Goal: Check status: Check status

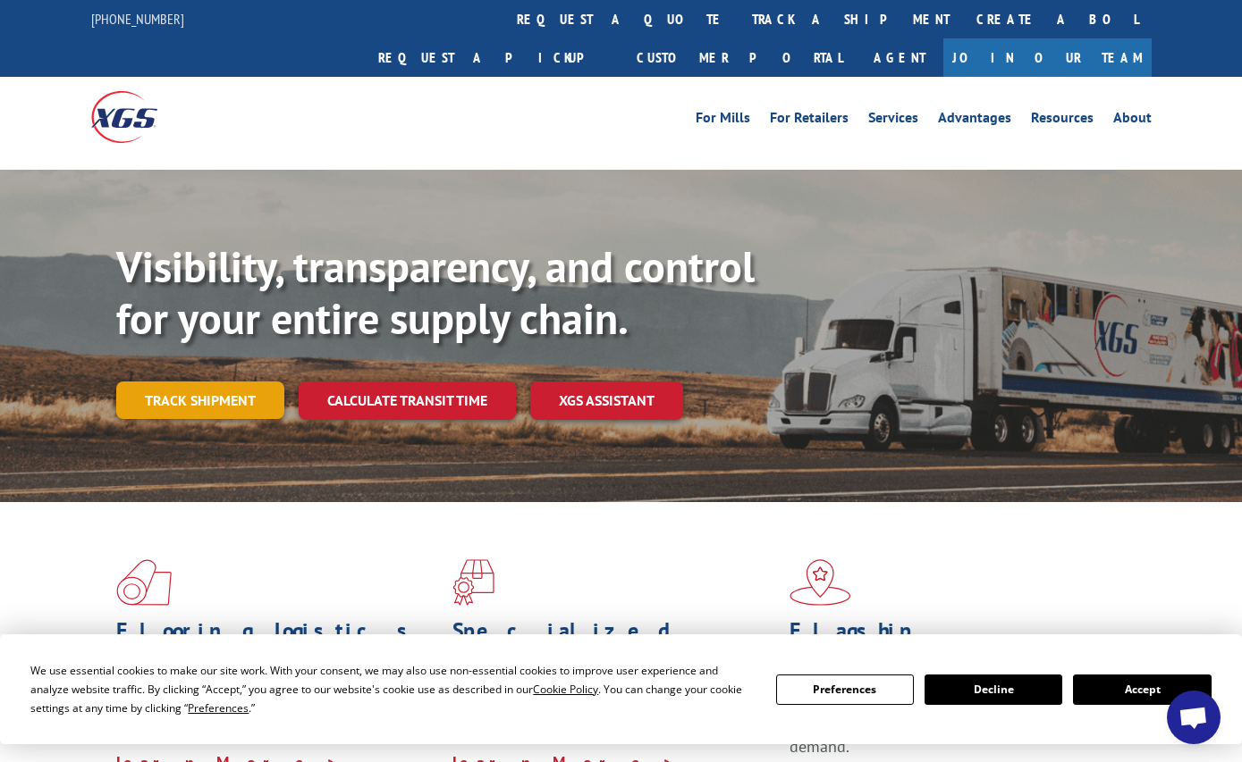
click at [165, 382] on link "Track shipment" at bounding box center [200, 401] width 168 height 38
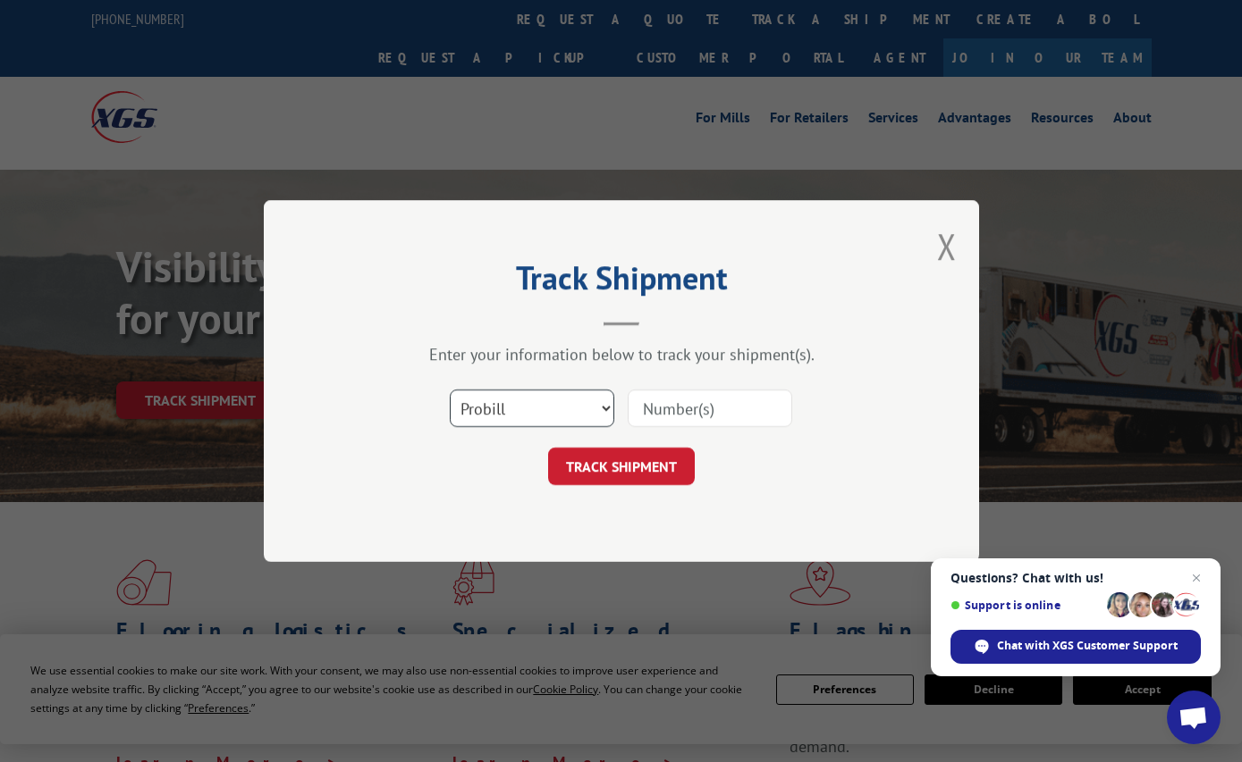
click at [603, 405] on select "Select category... Probill BOL PO" at bounding box center [532, 409] width 164 height 38
select select "po"
click at [450, 390] on select "Select category... Probill BOL PO" at bounding box center [532, 409] width 164 height 38
click at [661, 408] on input at bounding box center [709, 409] width 164 height 38
paste input "27736877"
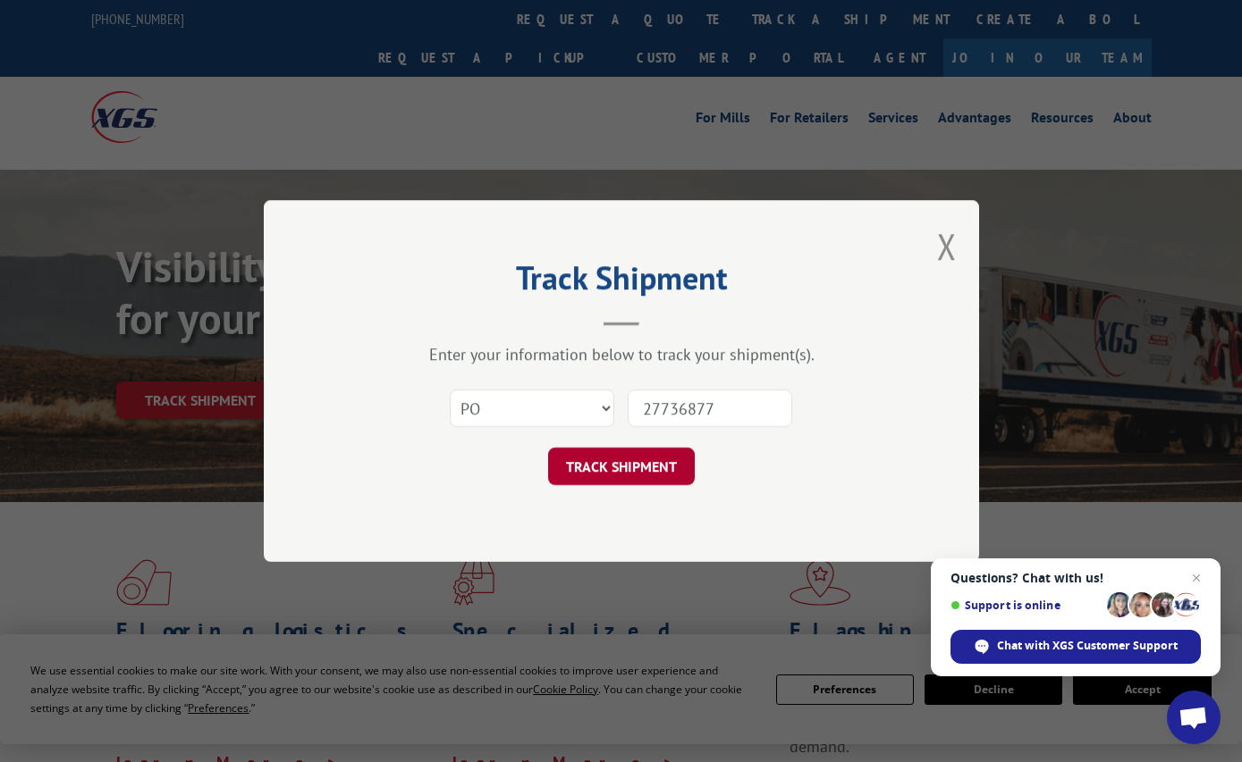
type input "27736877"
click at [655, 460] on button "TRACK SHIPMENT" at bounding box center [621, 467] width 147 height 38
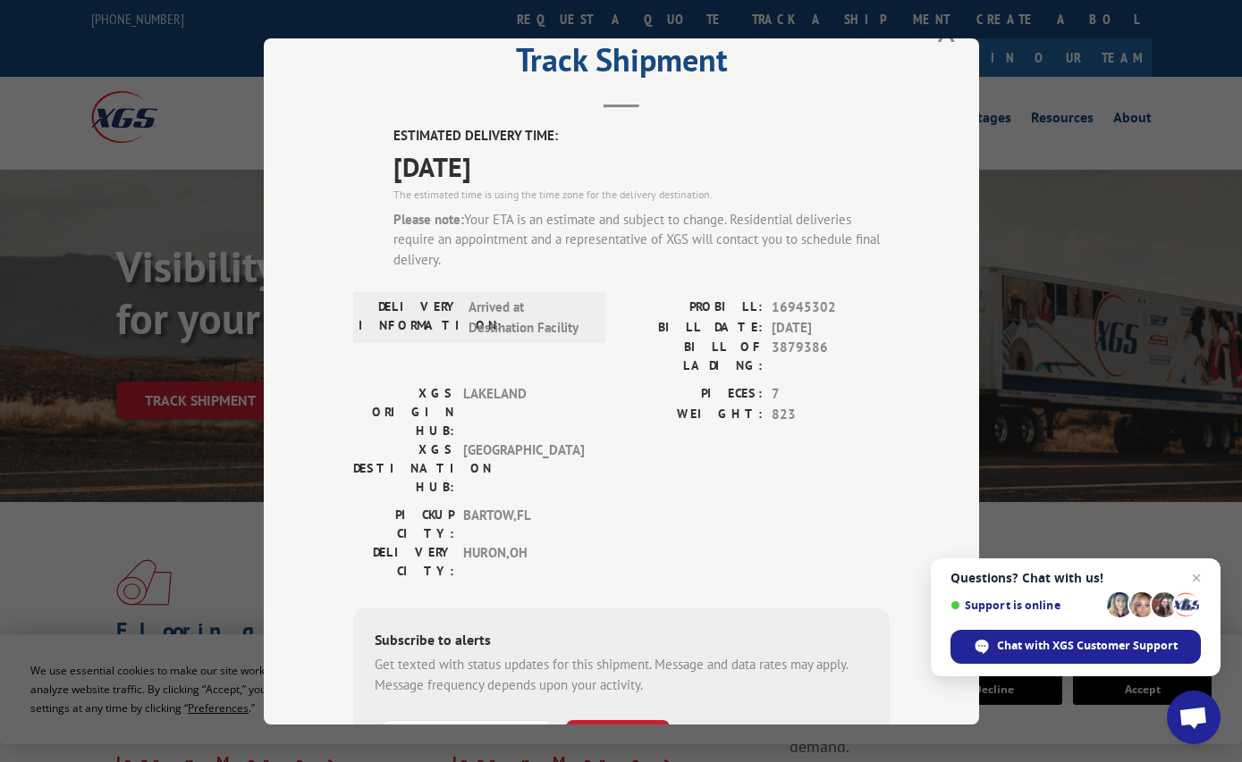
scroll to position [21, 0]
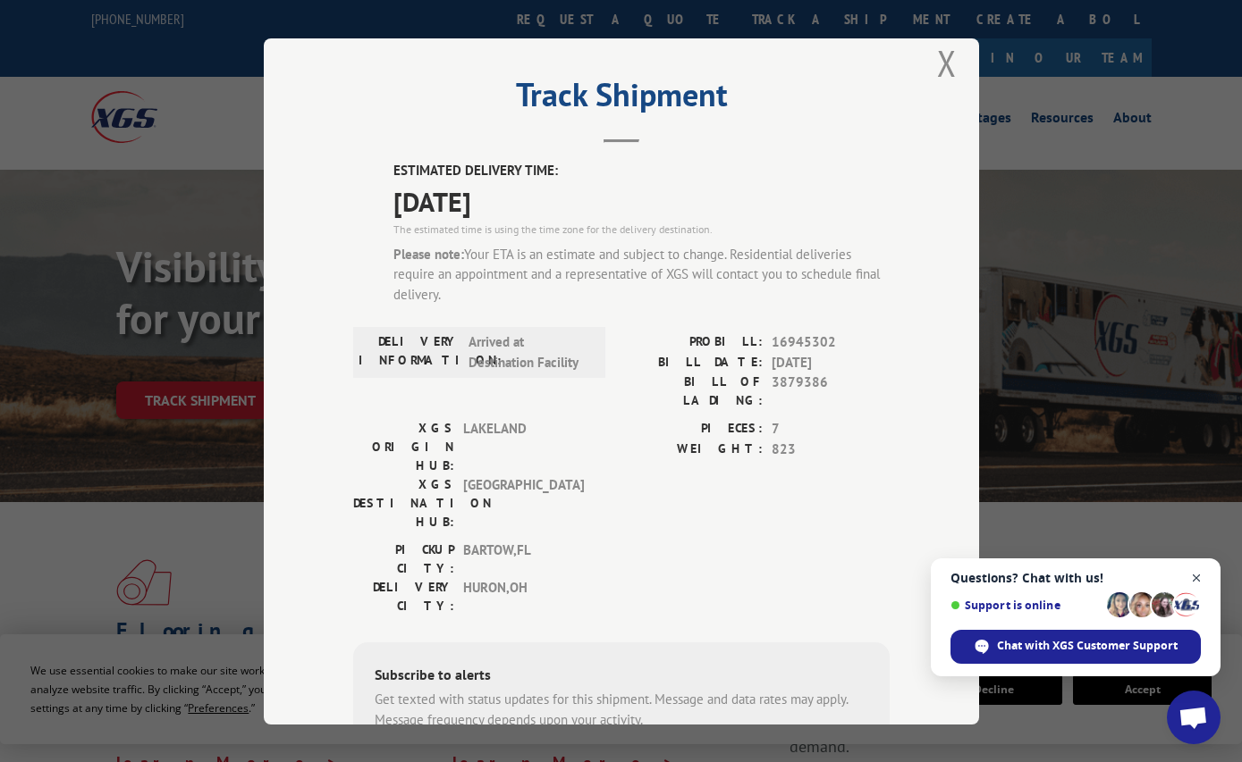
click at [1200, 572] on span "Close chat" at bounding box center [1196, 579] width 22 height 22
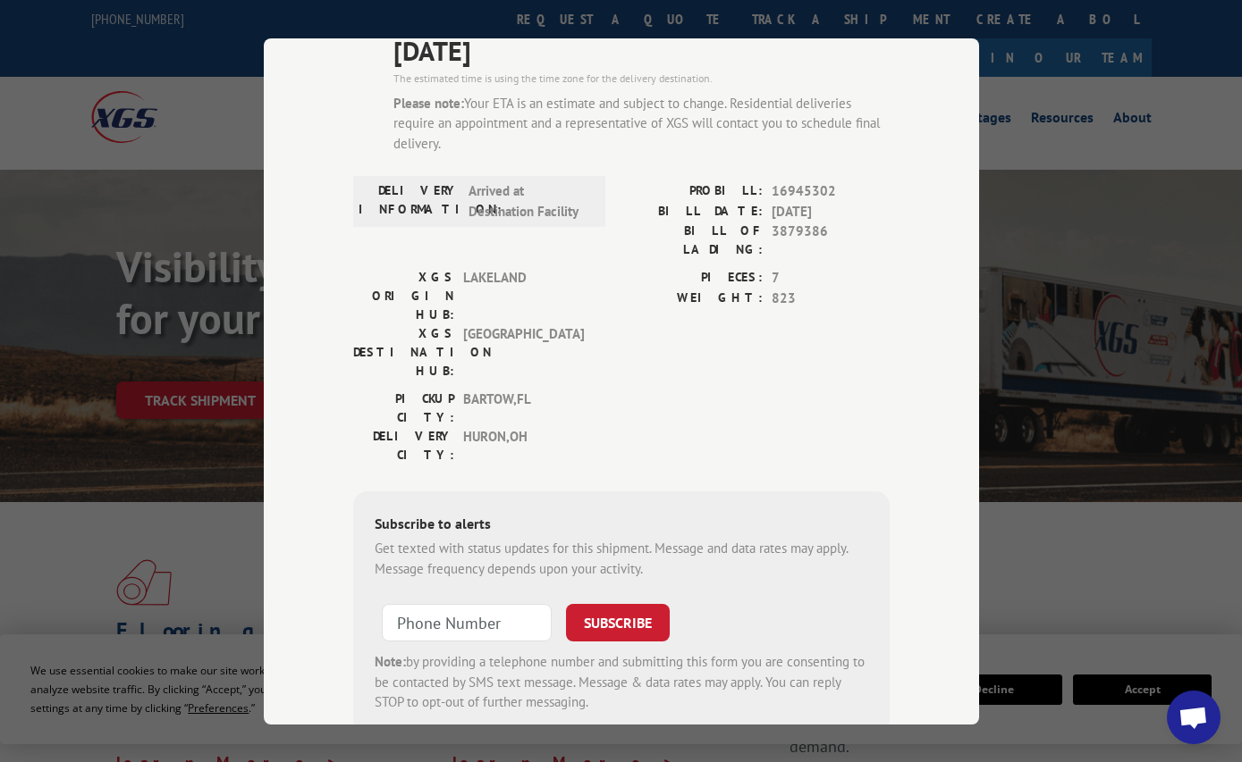
scroll to position [200, 0]
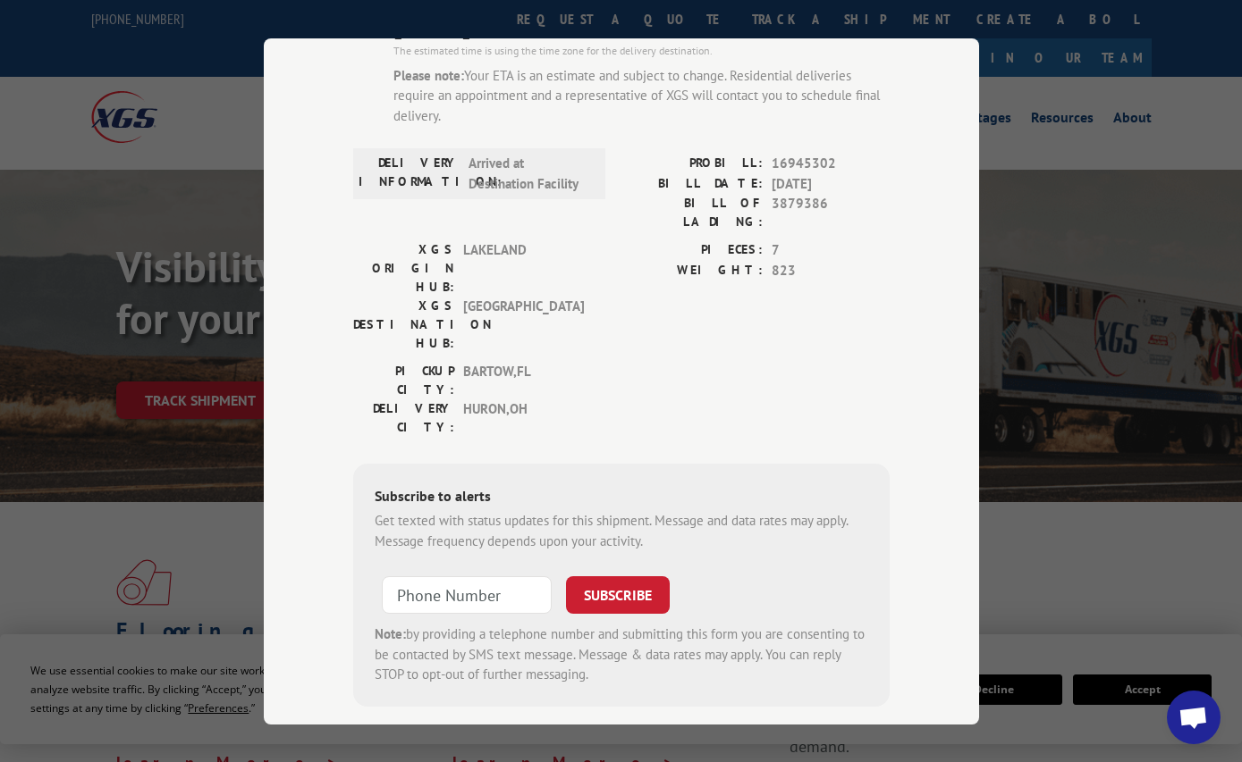
click at [193, 532] on div "Track Shipment ESTIMATED DELIVERY TIME: 10/01/2025 The estimated time is using …" at bounding box center [621, 381] width 1242 height 762
click at [1057, 502] on div "Track Shipment ESTIMATED DELIVERY TIME: 10/01/2025 The estimated time is using …" at bounding box center [621, 381] width 1242 height 762
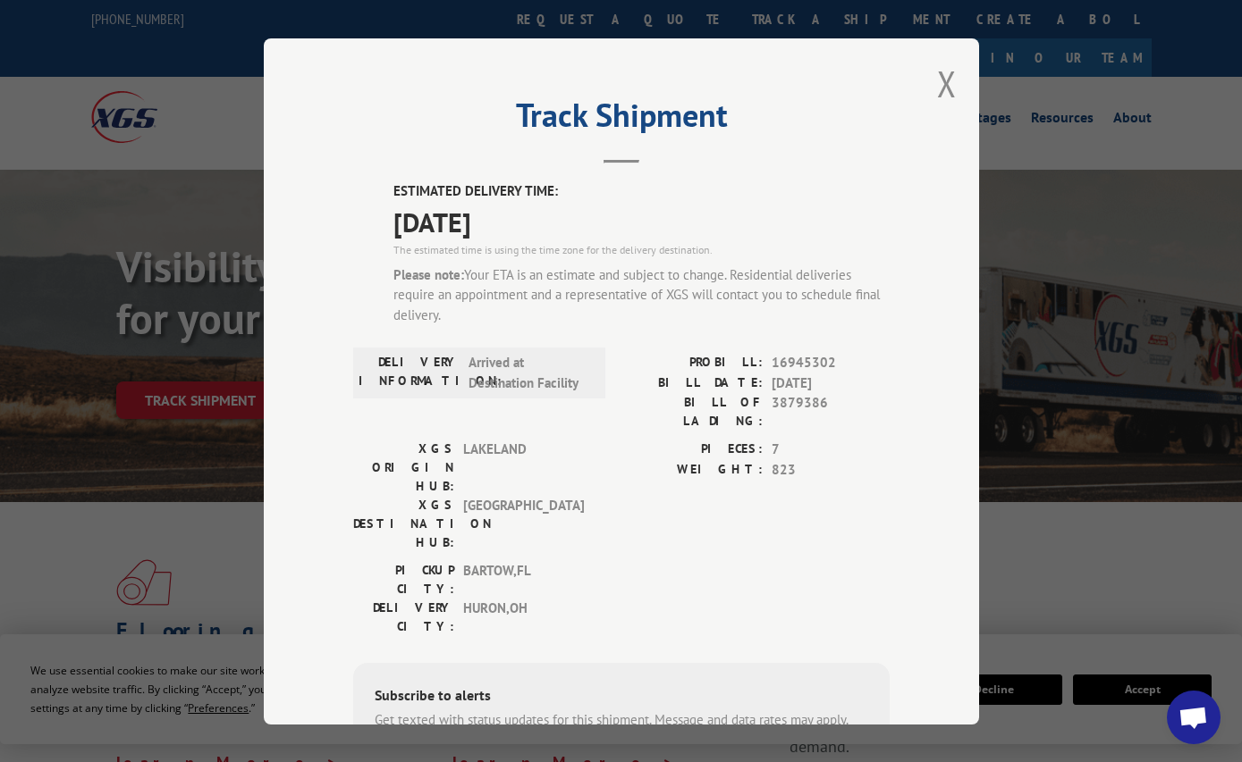
scroll to position [0, 0]
click at [940, 88] on button "Close modal" at bounding box center [947, 84] width 20 height 47
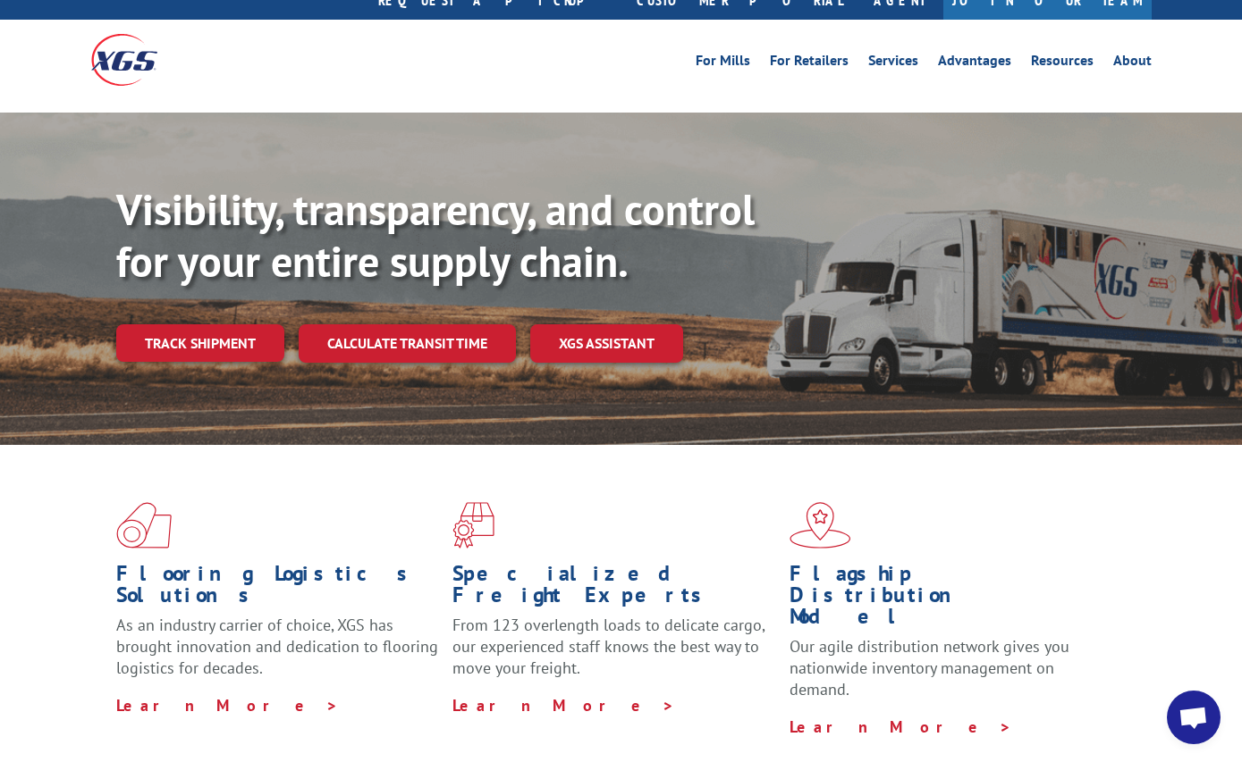
scroll to position [89, 0]
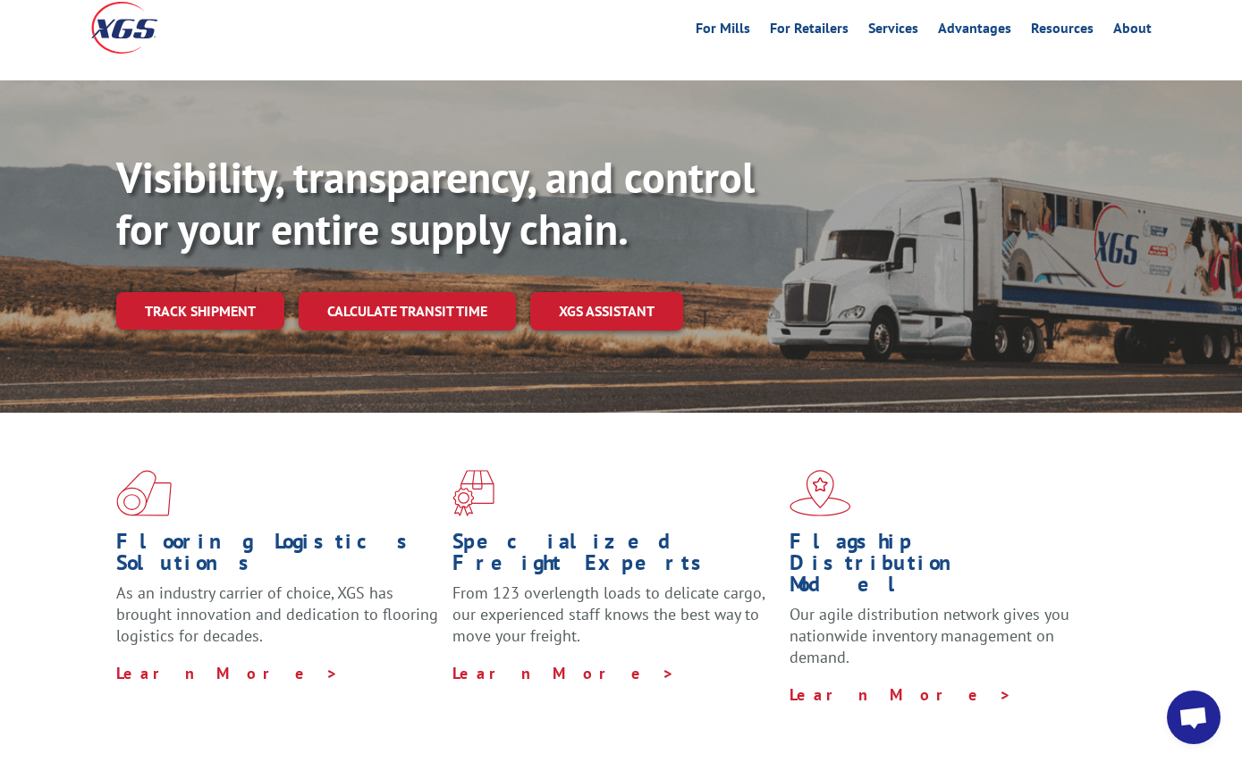
click at [1193, 725] on span "Open chat" at bounding box center [1192, 719] width 29 height 25
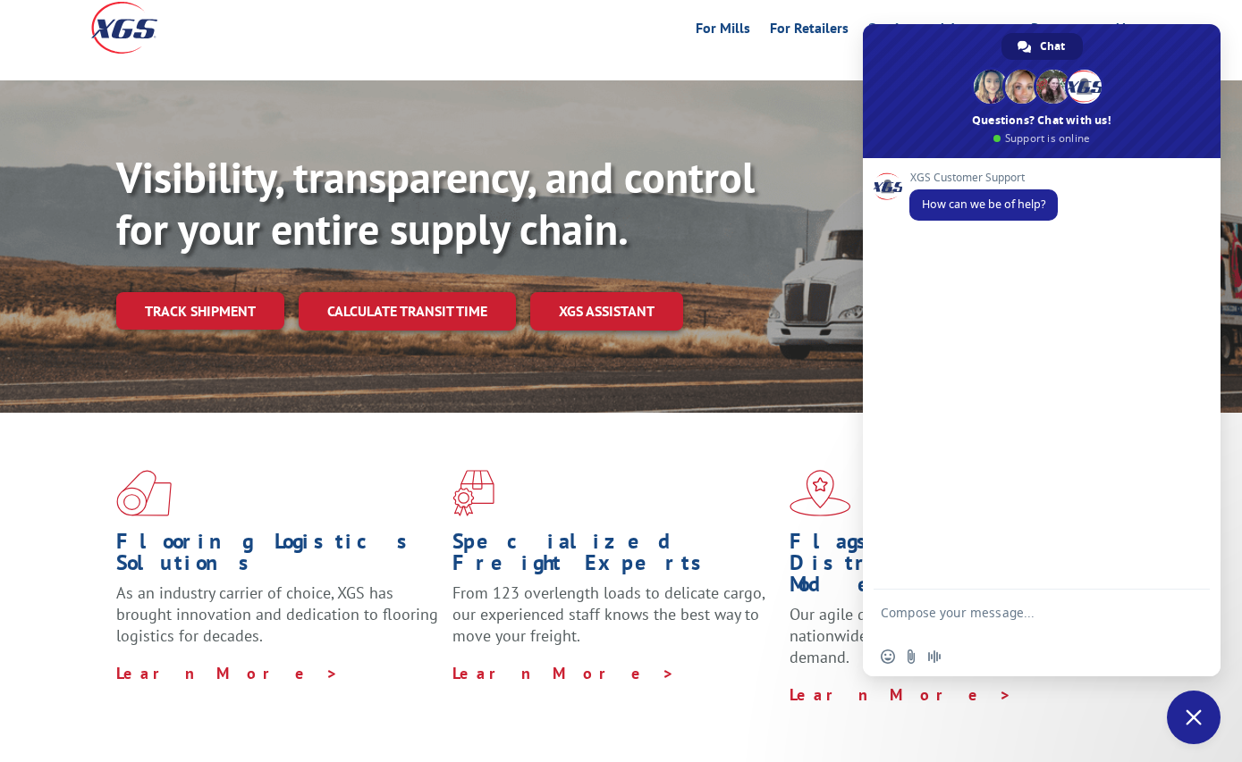
click at [959, 617] on textarea "Compose your message..." at bounding box center [1021, 621] width 282 height 32
click at [948, 607] on textarea "Compose your message..." at bounding box center [1021, 621] width 282 height 32
type textarea "C"
type textarea "w"
click at [898, 617] on textarea "Compose your message..." at bounding box center [1021, 616] width 282 height 16
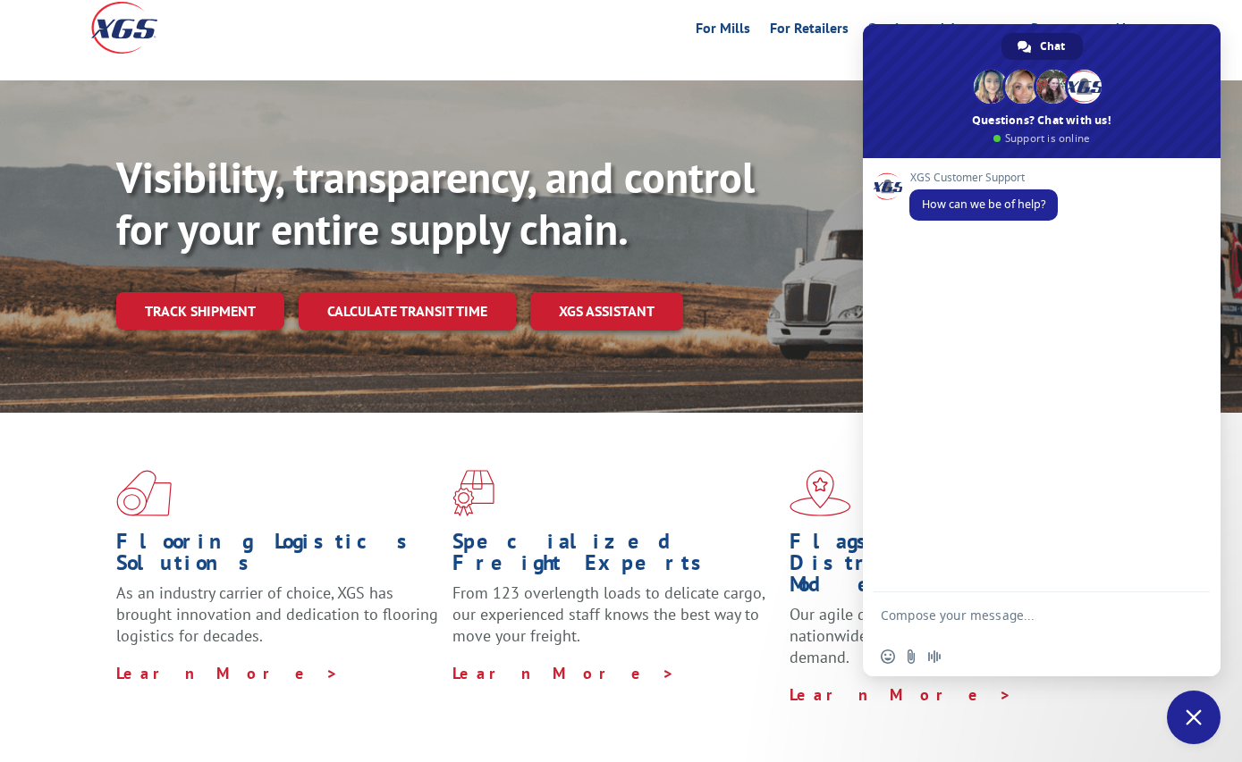
type textarea "c"
type textarea "checking on the delivery for"
click at [213, 292] on link "Track shipment" at bounding box center [200, 311] width 168 height 38
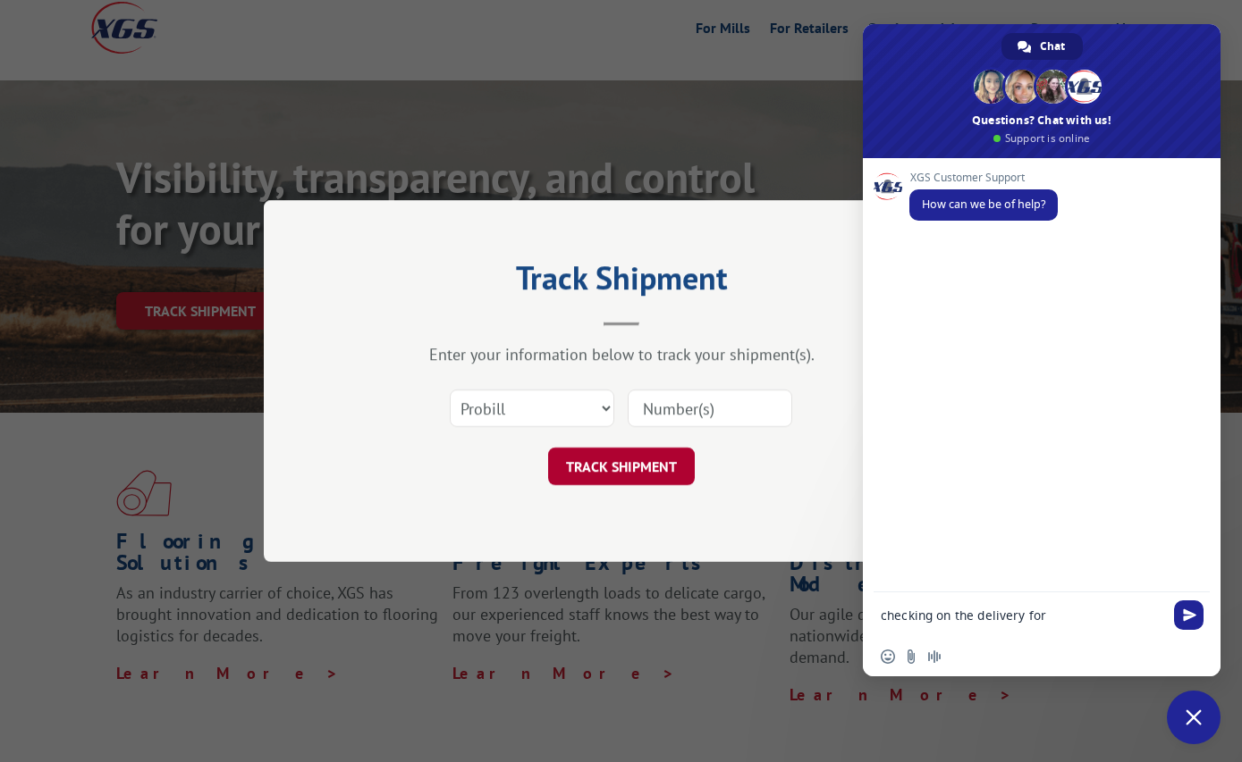
click at [625, 459] on button "TRACK SHIPMENT" at bounding box center [621, 467] width 147 height 38
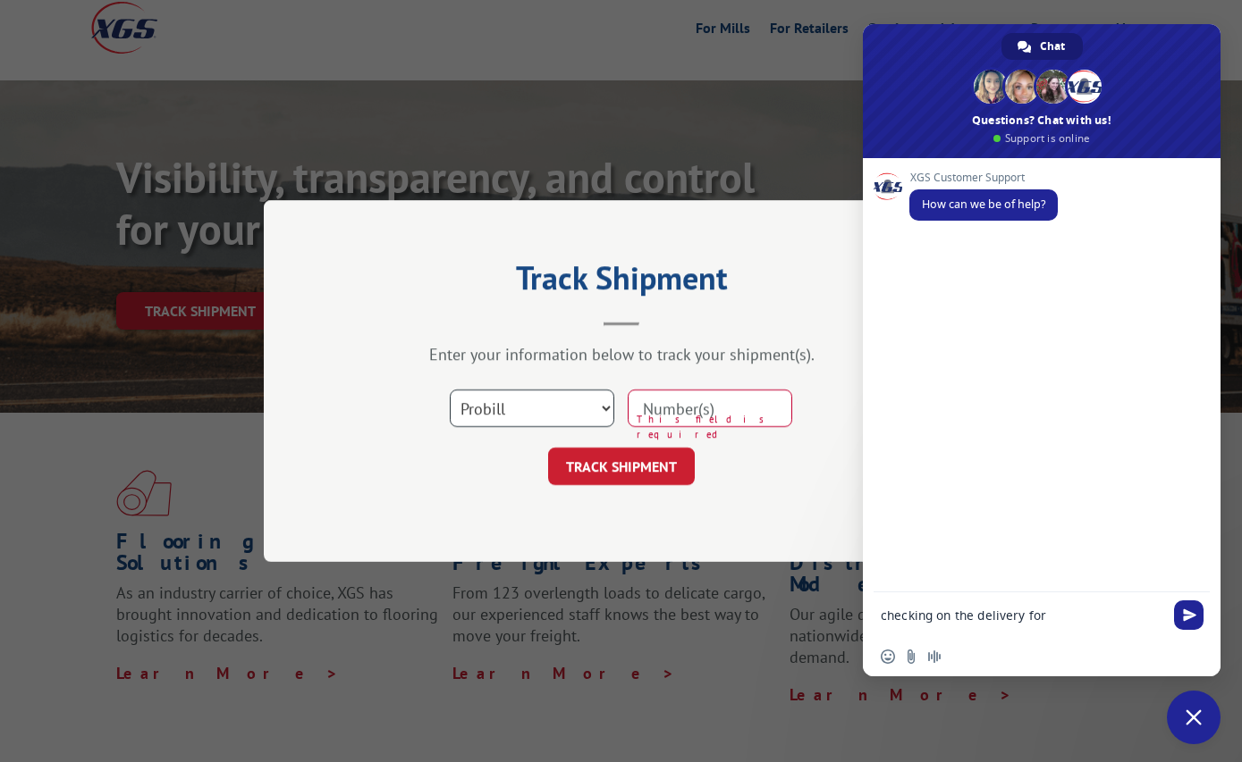
click at [602, 404] on select "Select category... Probill BOL PO" at bounding box center [532, 409] width 164 height 38
select select "po"
click at [450, 390] on select "Select category... Probill BOL PO" at bounding box center [532, 409] width 164 height 38
click at [655, 408] on input at bounding box center [709, 409] width 164 height 38
paste input "27736877"
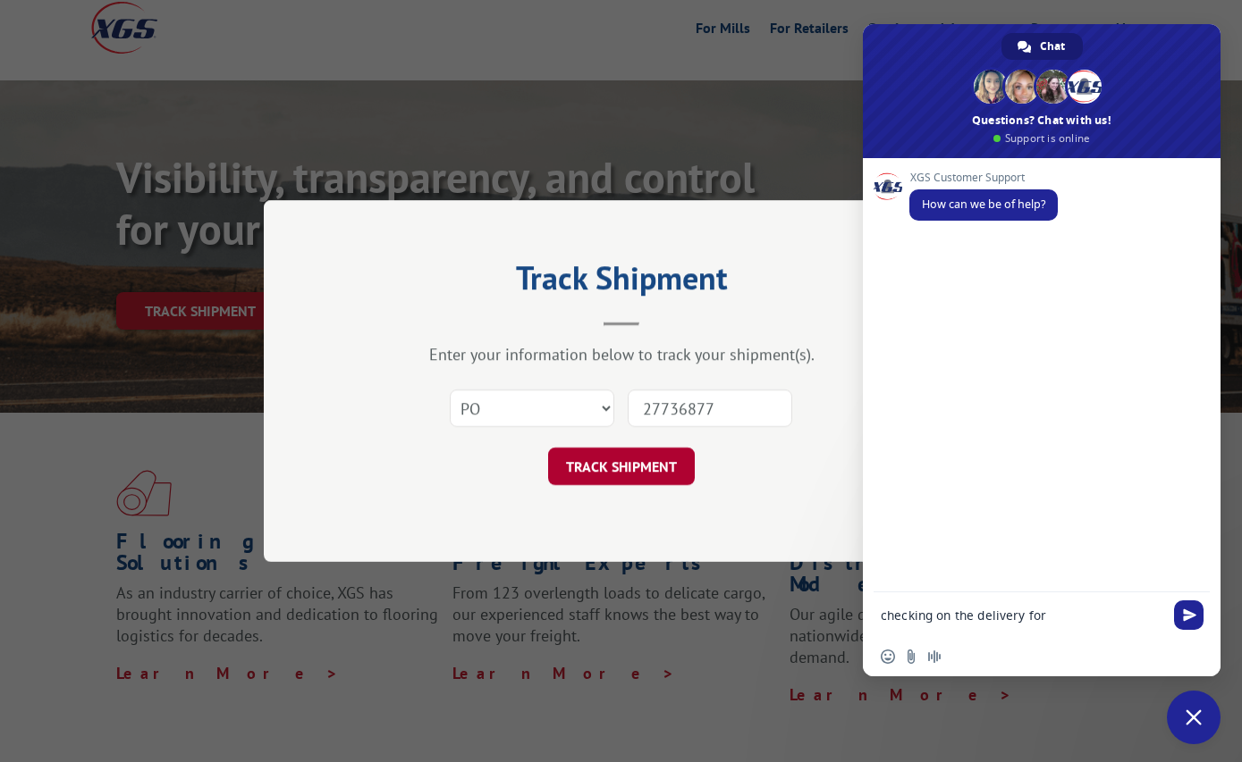
type input "27736877"
click at [627, 468] on button "TRACK SHIPMENT" at bounding box center [621, 467] width 147 height 38
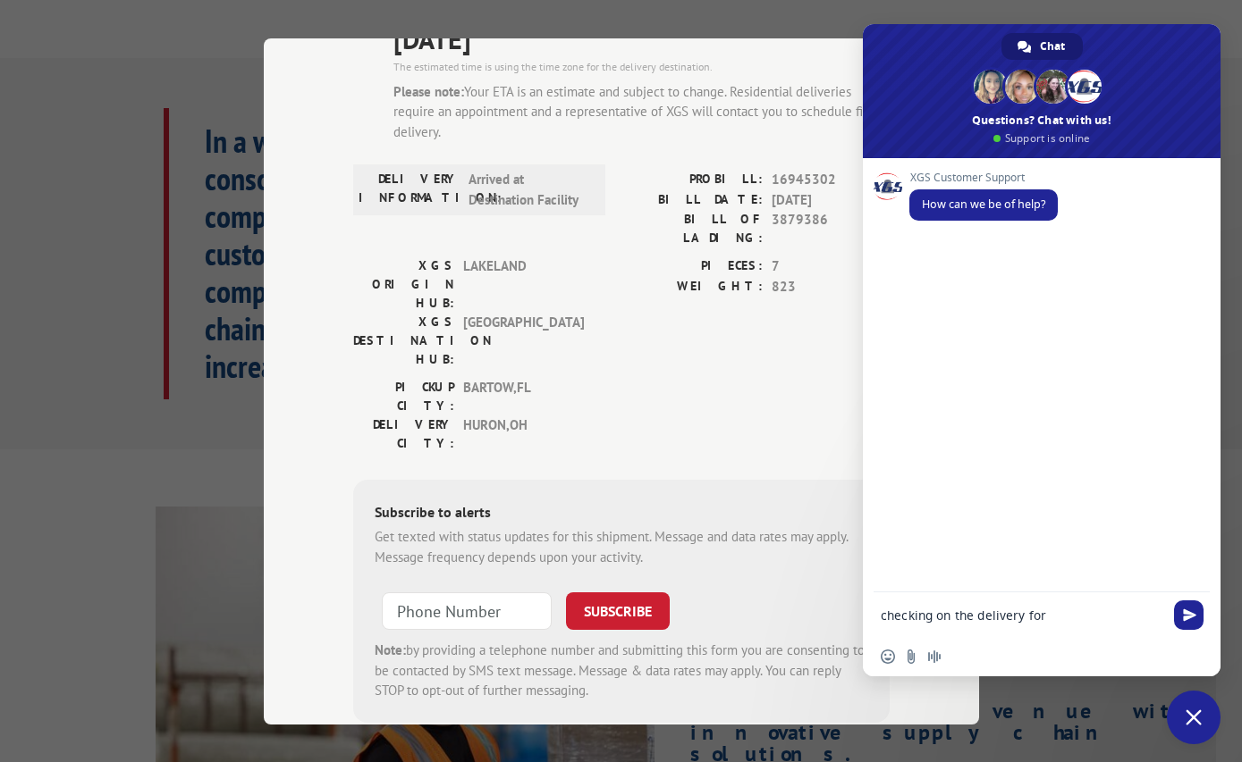
scroll to position [200, 0]
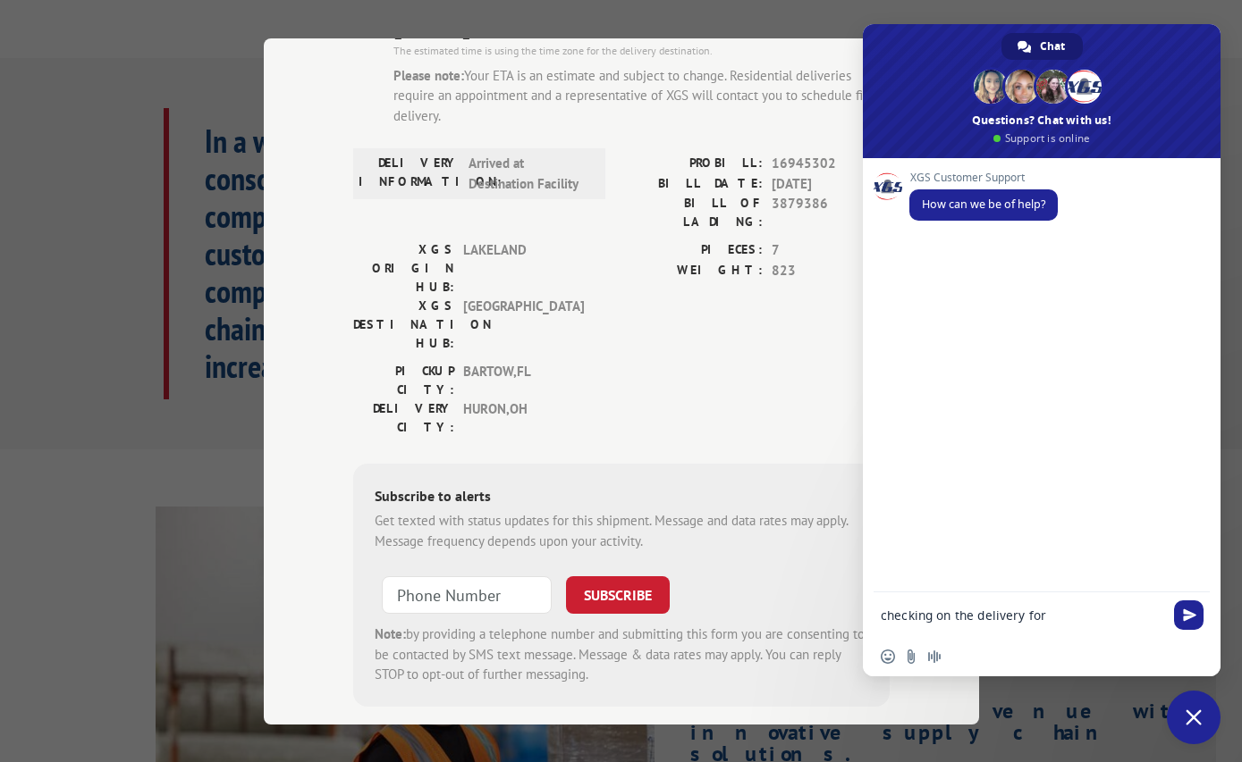
click at [1063, 614] on textarea "checking on the delivery for" at bounding box center [1021, 616] width 282 height 16
drag, startPoint x: 707, startPoint y: 156, endPoint x: 829, endPoint y: 154, distance: 122.5
click at [830, 154] on div "PROBILL: 16945302" at bounding box center [755, 164] width 268 height 21
copy div "PROBILL: 16945302"
click at [1080, 618] on textarea "checking on the delivery for" at bounding box center [1021, 616] width 282 height 16
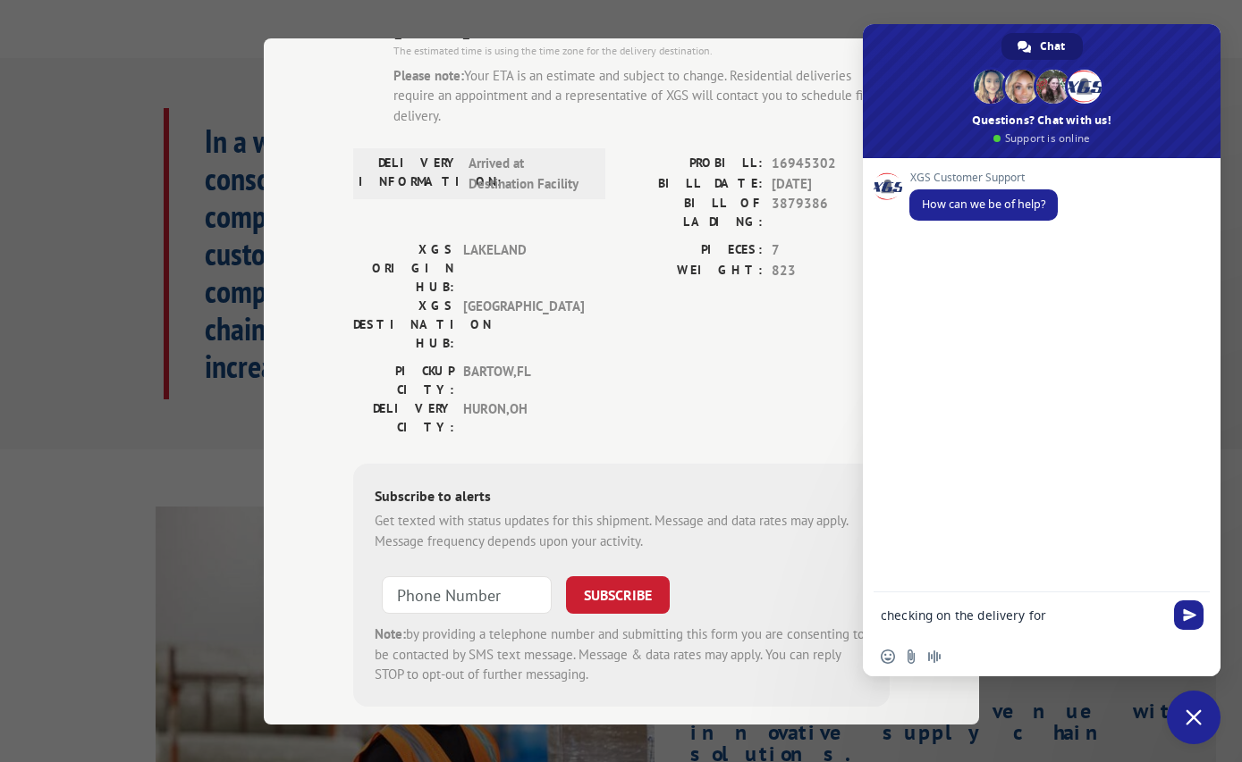
click at [1080, 618] on textarea "checking on the delivery for" at bounding box center [1021, 616] width 282 height 16
paste textarea "PROBILL: 16945302"
type textarea "checking on the delivery for PROBILL: 16945302"
click at [1186, 617] on span "Send" at bounding box center [1189, 612] width 13 height 13
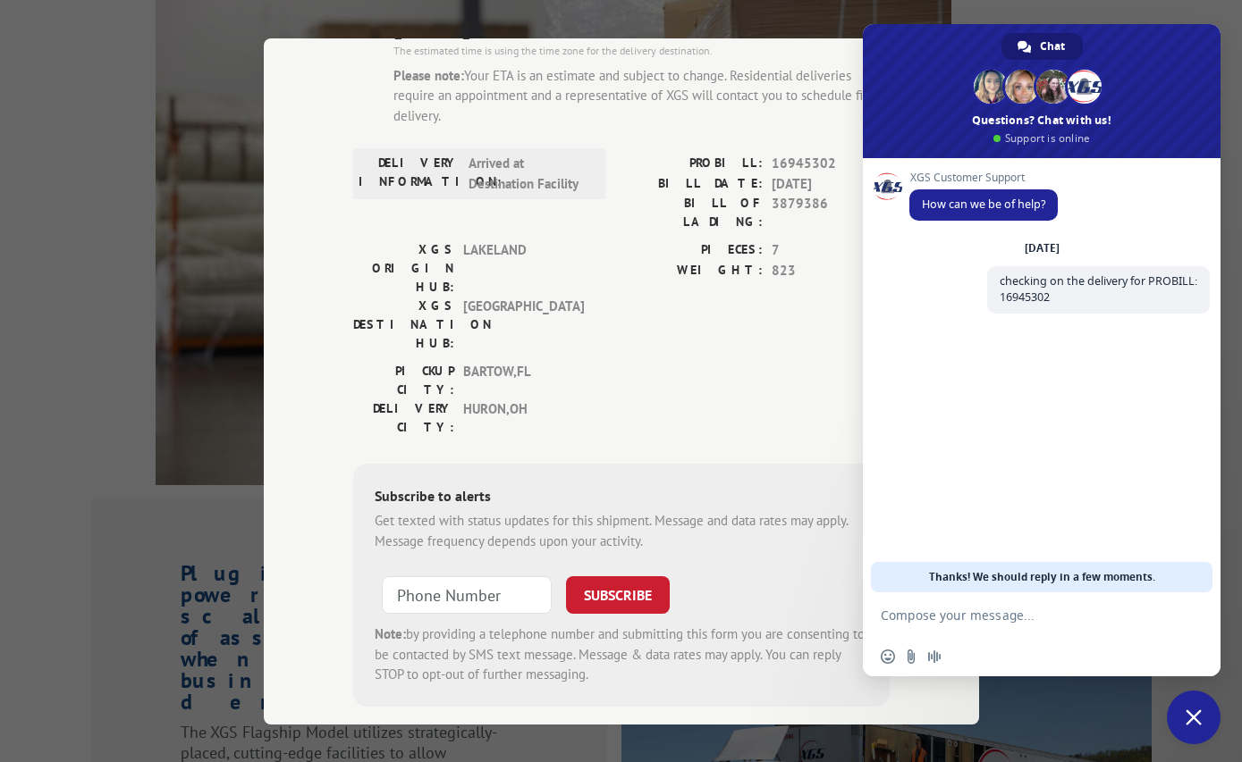
scroll to position [1341, 0]
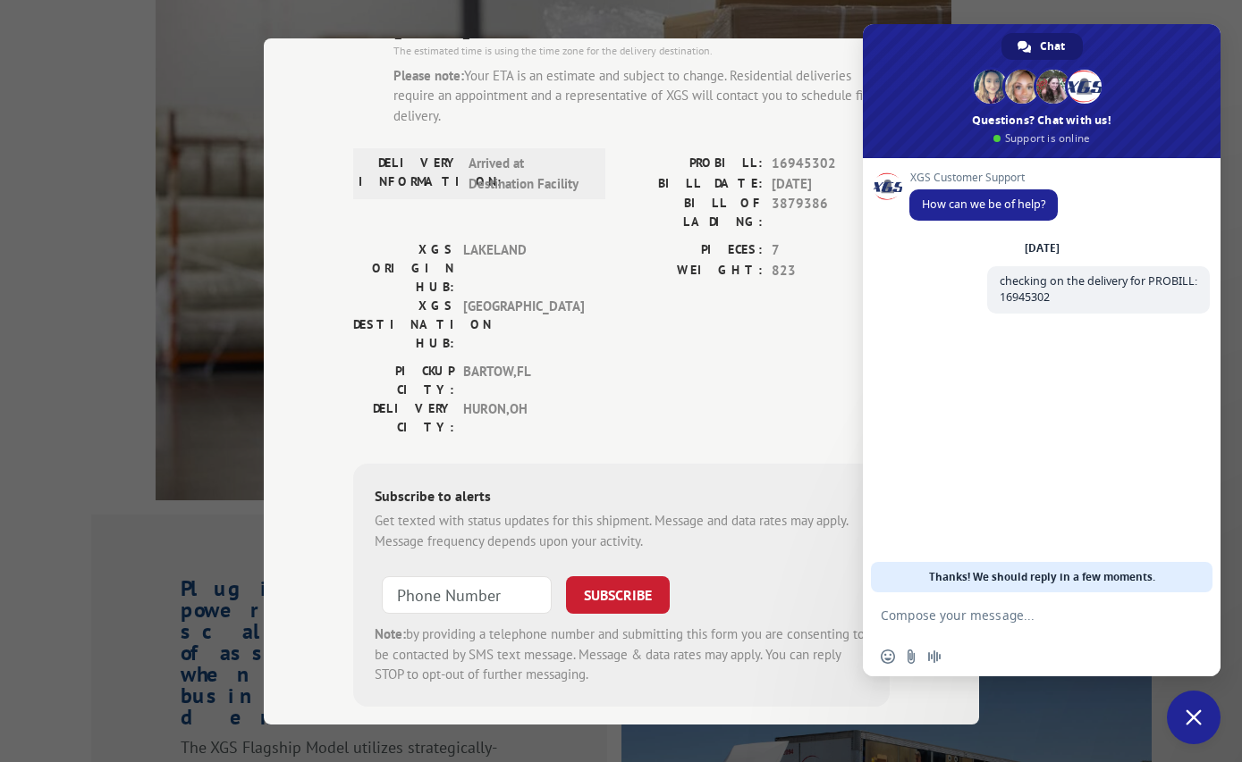
click at [764, 645] on div "ESTIMATED DELIVERY TIME: 10/01/2025 The estimated time is using the time zone f…" at bounding box center [621, 368] width 536 height 773
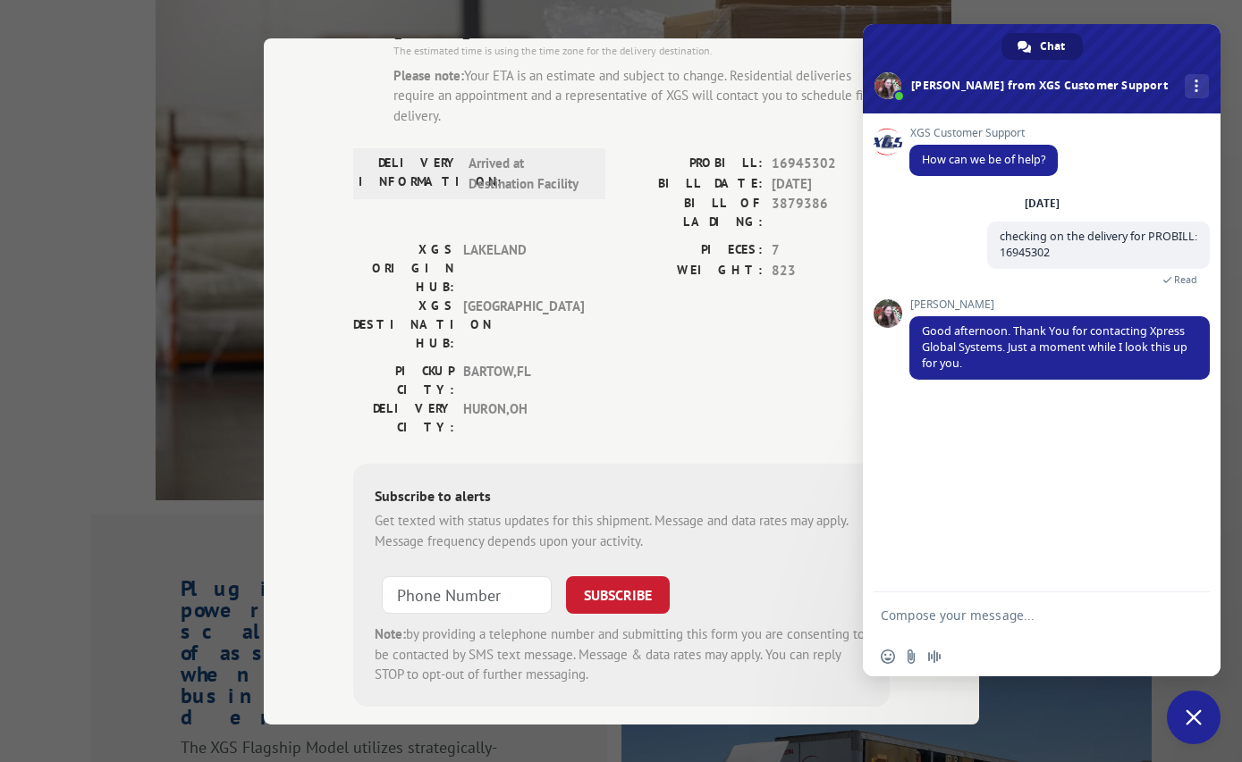
click at [573, 601] on div "ESTIMATED DELIVERY TIME: 10/01/2025 The estimated time is using the time zone f…" at bounding box center [621, 368] width 536 height 773
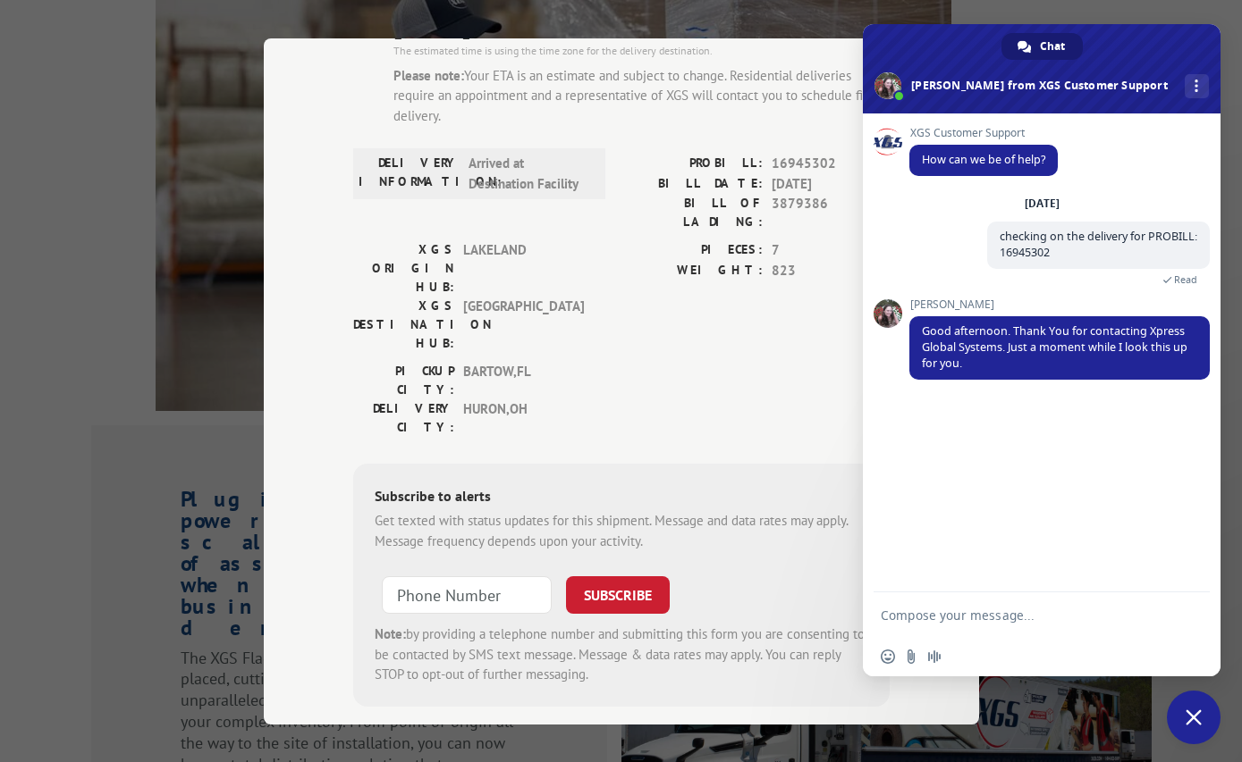
click at [714, 668] on div "Track Shipment ESTIMATED DELIVERY TIME: 10/01/2025 The estimated time is using …" at bounding box center [621, 381] width 715 height 686
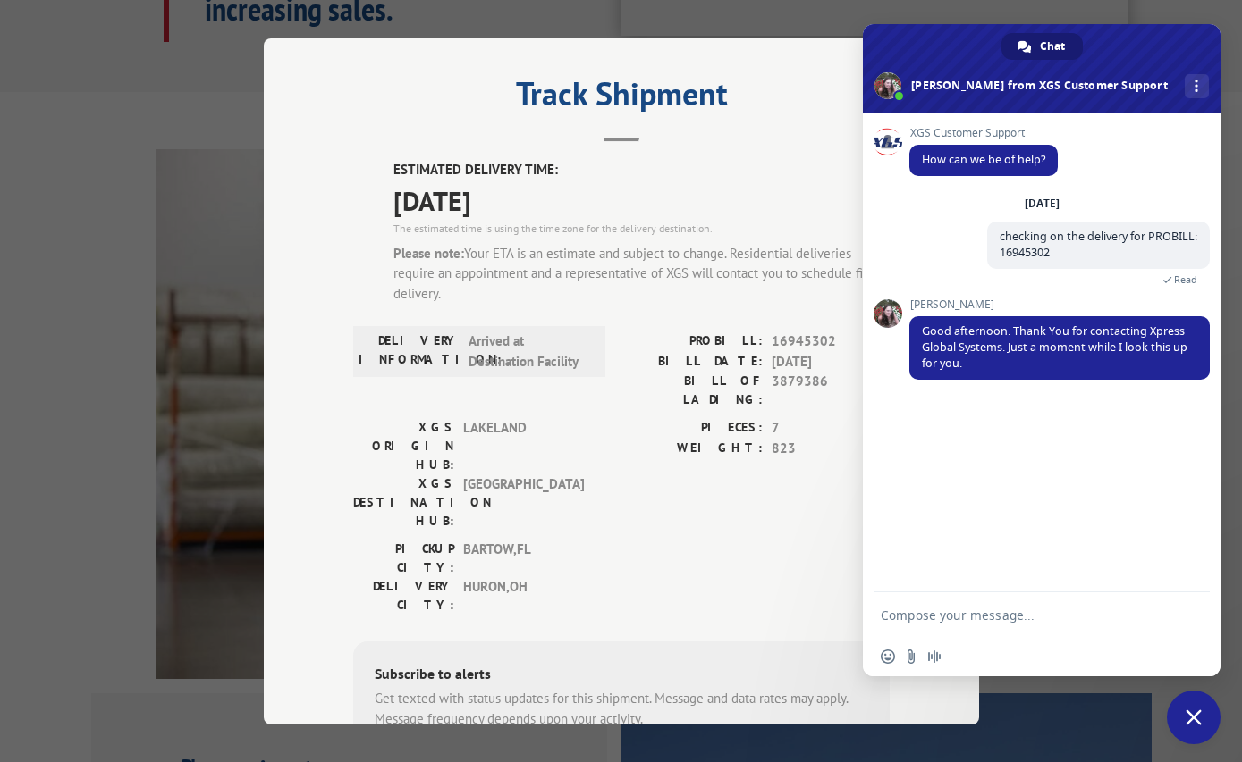
scroll to position [89, 0]
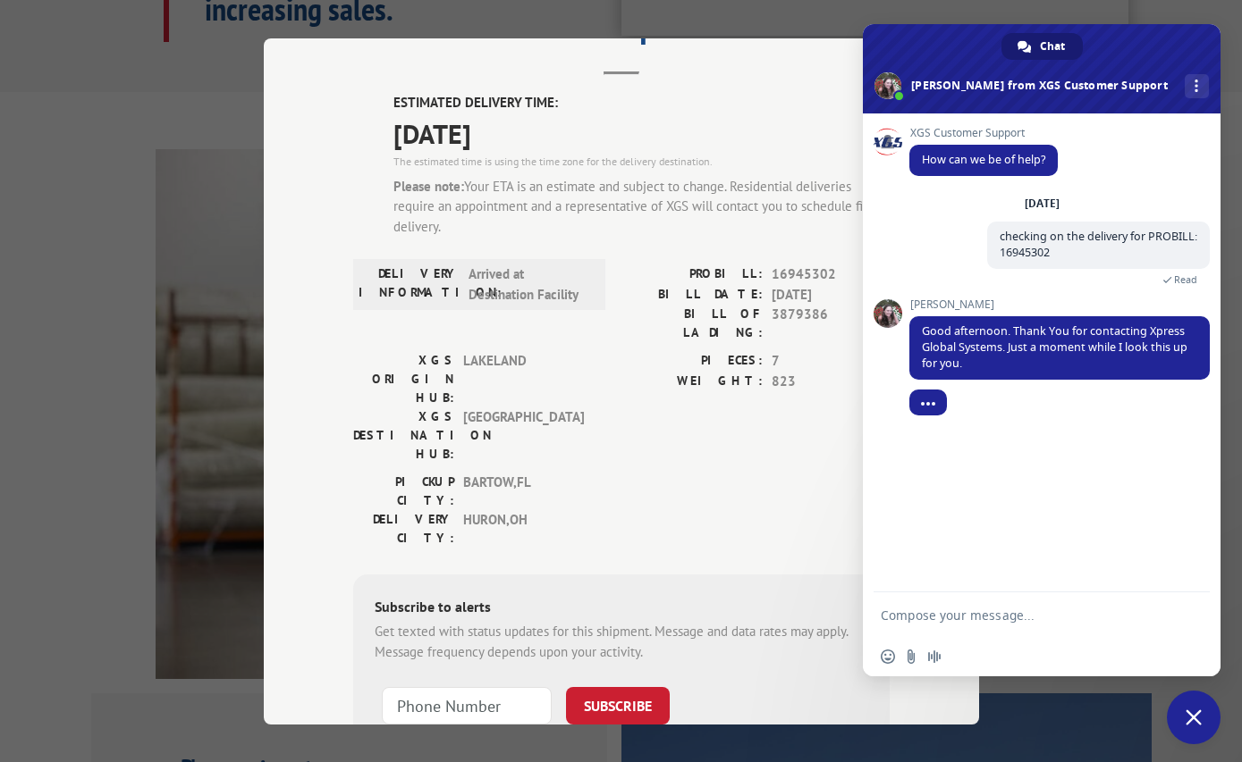
click at [555, 575] on div "Subscribe to alerts Get texted with status updates for this shipment. Message a…" at bounding box center [621, 696] width 536 height 243
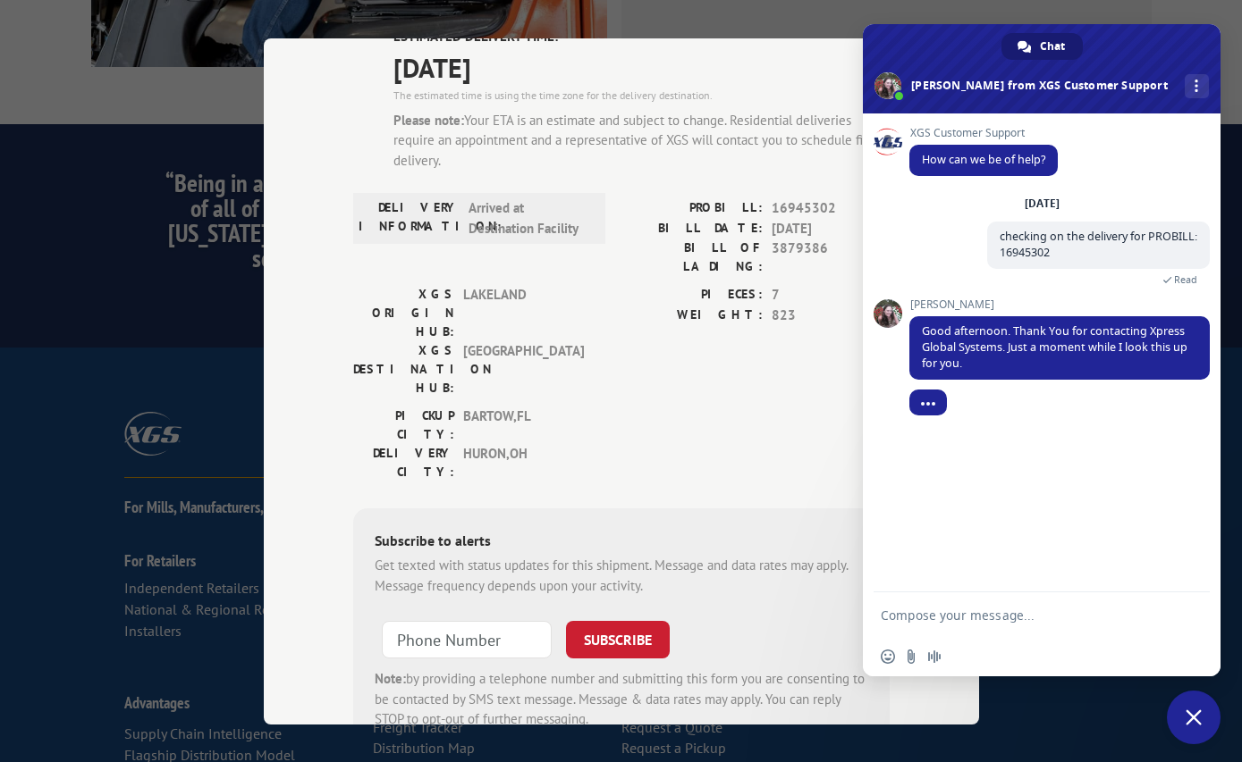
scroll to position [200, 0]
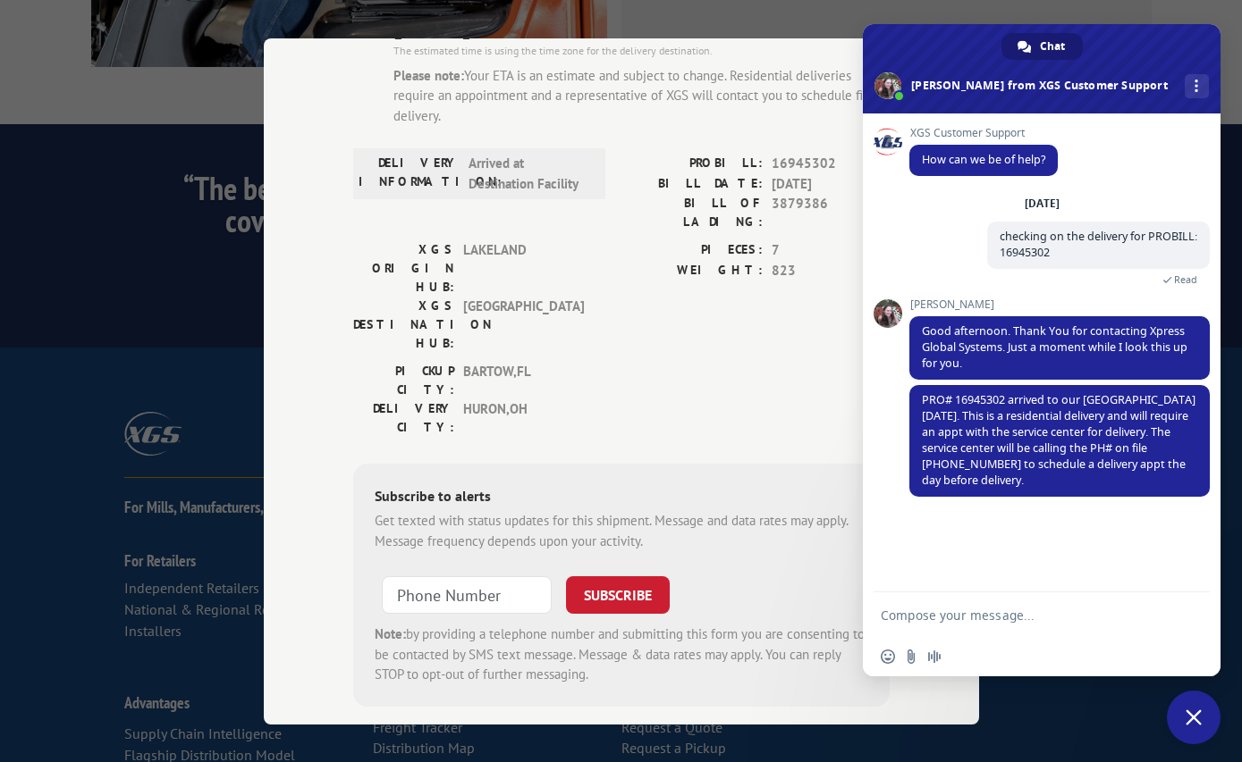
click at [1079, 522] on div "XGS Customer Support How can we be of help? Tuesday, 30 September checking on t…" at bounding box center [1042, 353] width 358 height 479
click at [929, 611] on textarea "Compose your message..." at bounding box center [1021, 616] width 282 height 16
type textarea "thank you"
click at [1184, 611] on span "Send" at bounding box center [1189, 615] width 13 height 13
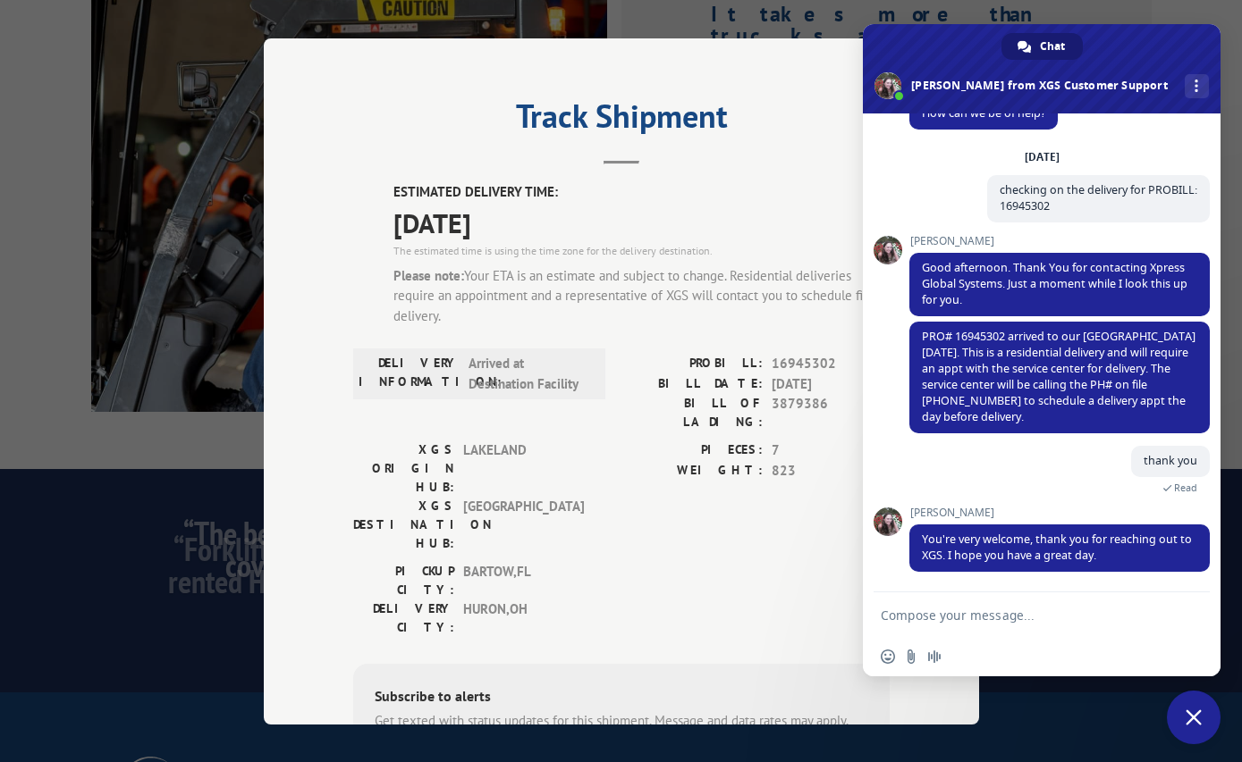
scroll to position [2411, 0]
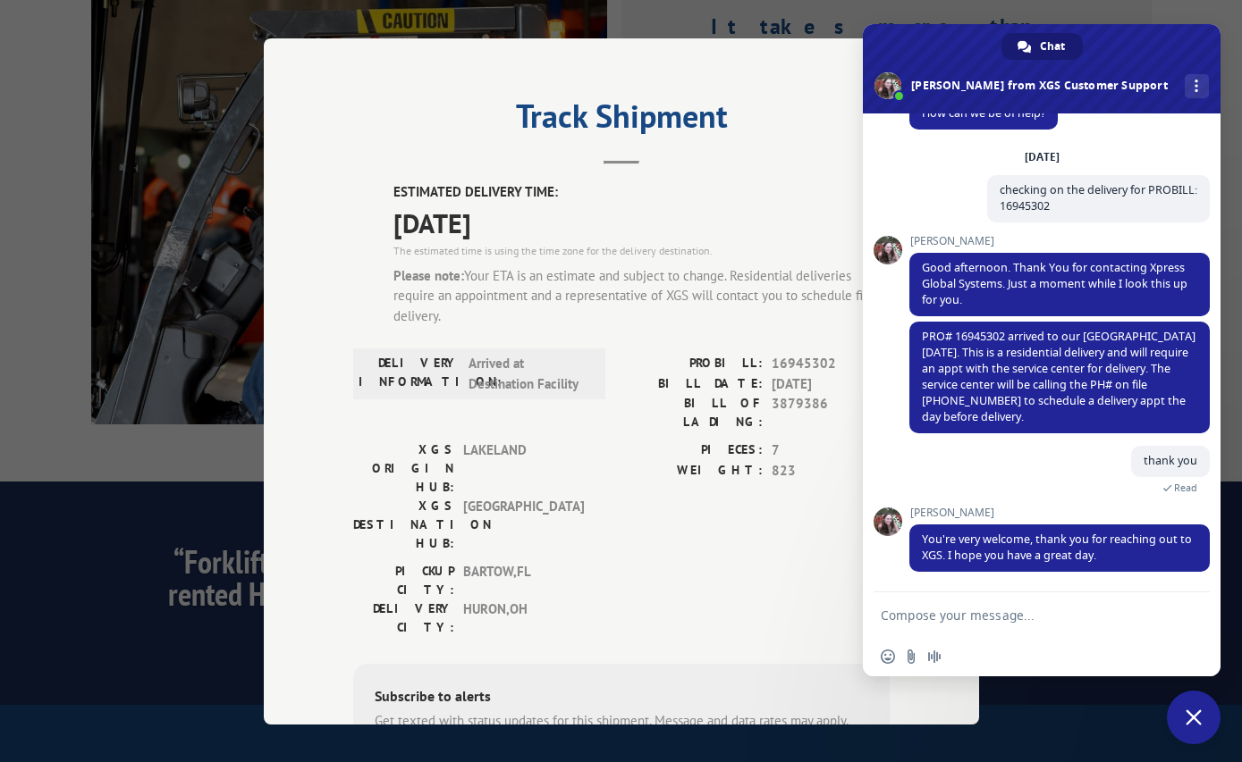
click at [124, 426] on div "Track Shipment ESTIMATED DELIVERY TIME: 10/01/2025 The estimated time is using …" at bounding box center [621, 381] width 1242 height 762
click at [51, 554] on div "Track Shipment ESTIMATED DELIVERY TIME: 10/01/2025 The estimated time is using …" at bounding box center [621, 381] width 1242 height 762
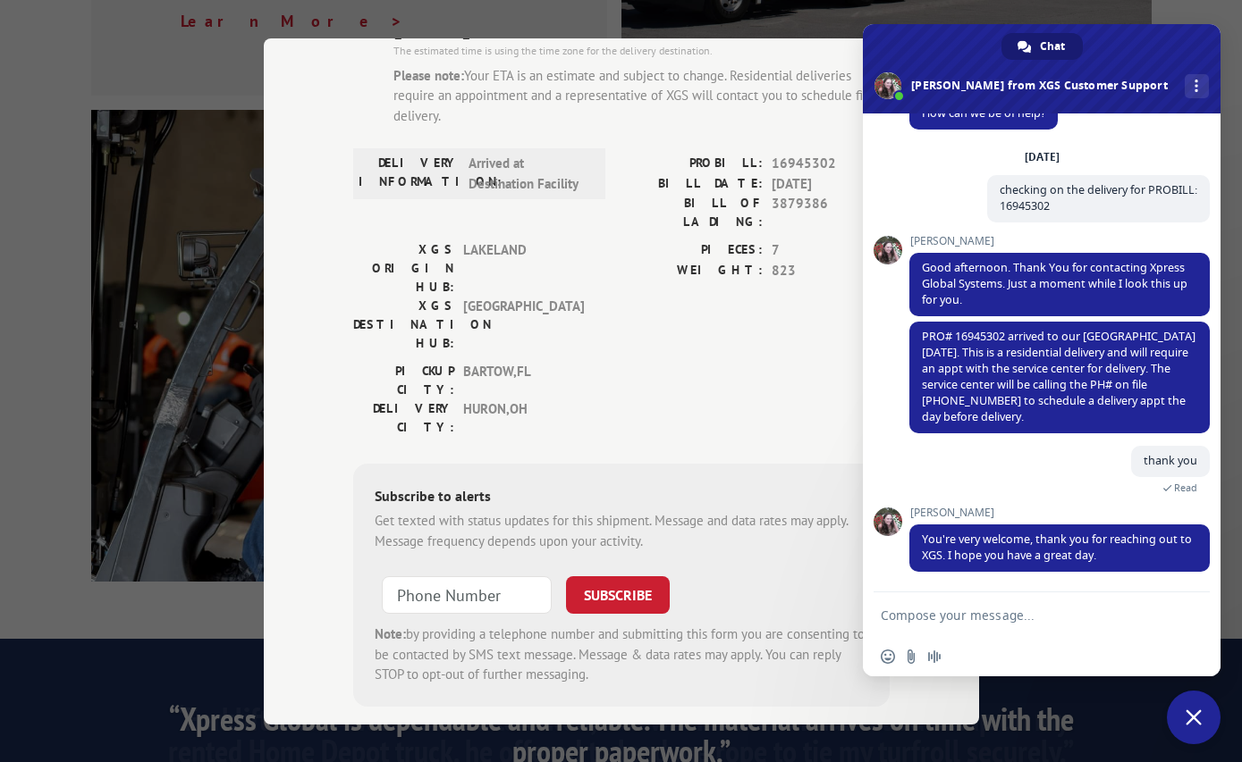
scroll to position [2142, 0]
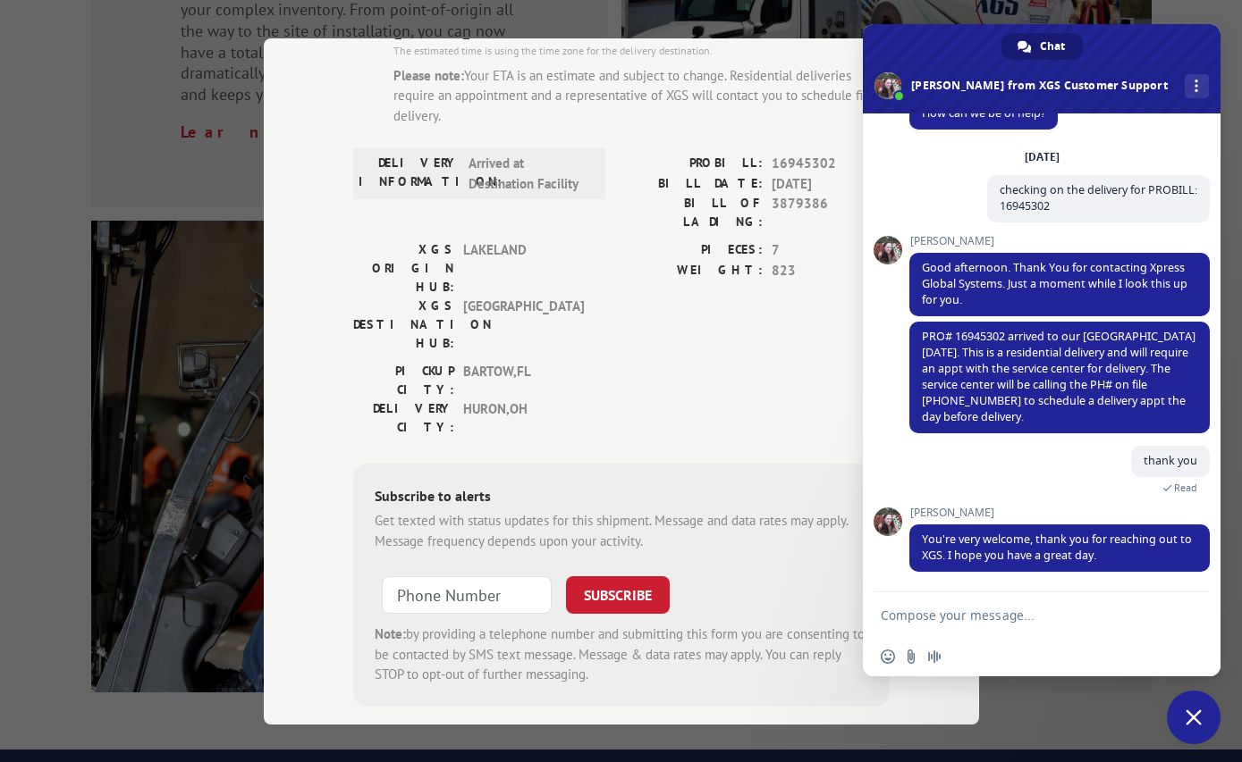
click at [1203, 718] on span "Close chat" at bounding box center [1193, 718] width 54 height 54
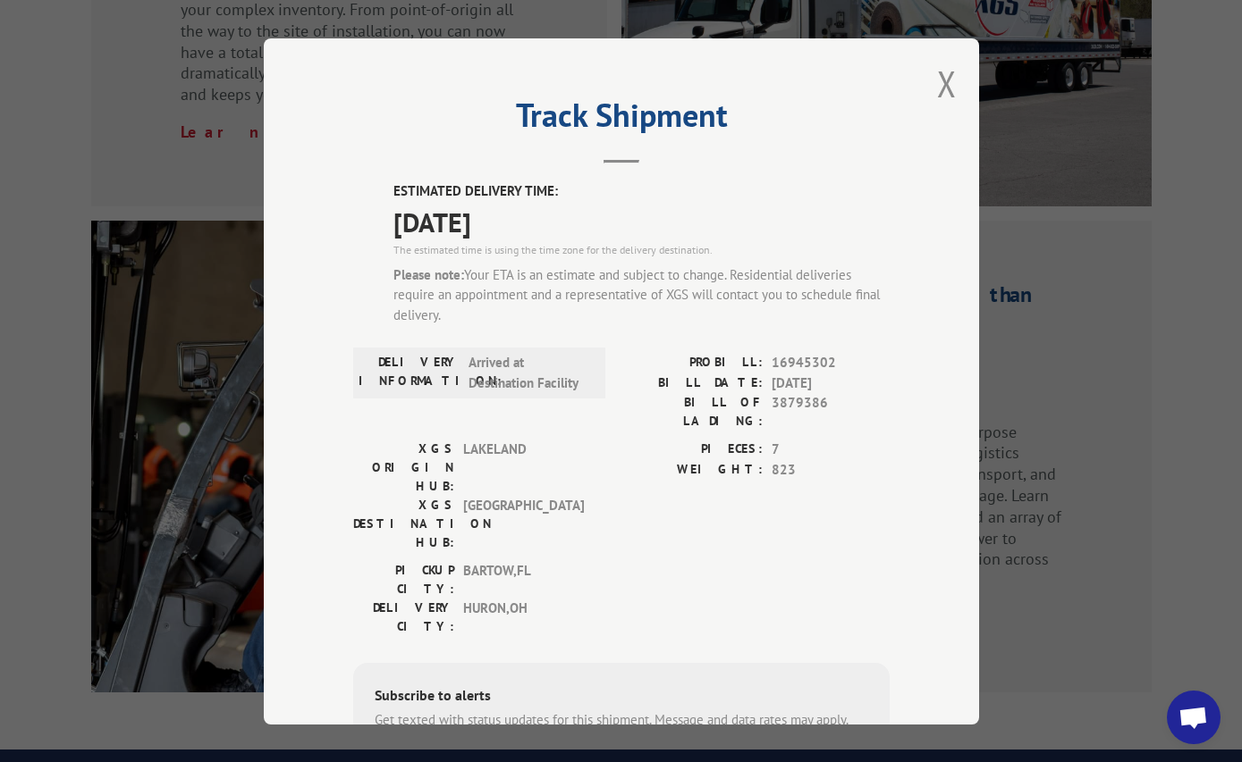
scroll to position [0, 0]
click at [1161, 416] on div "Track Shipment ESTIMATED DELIVERY TIME: 10/01/2025 The estimated time is using …" at bounding box center [621, 381] width 1242 height 762
click at [937, 77] on button "Close modal" at bounding box center [947, 84] width 20 height 47
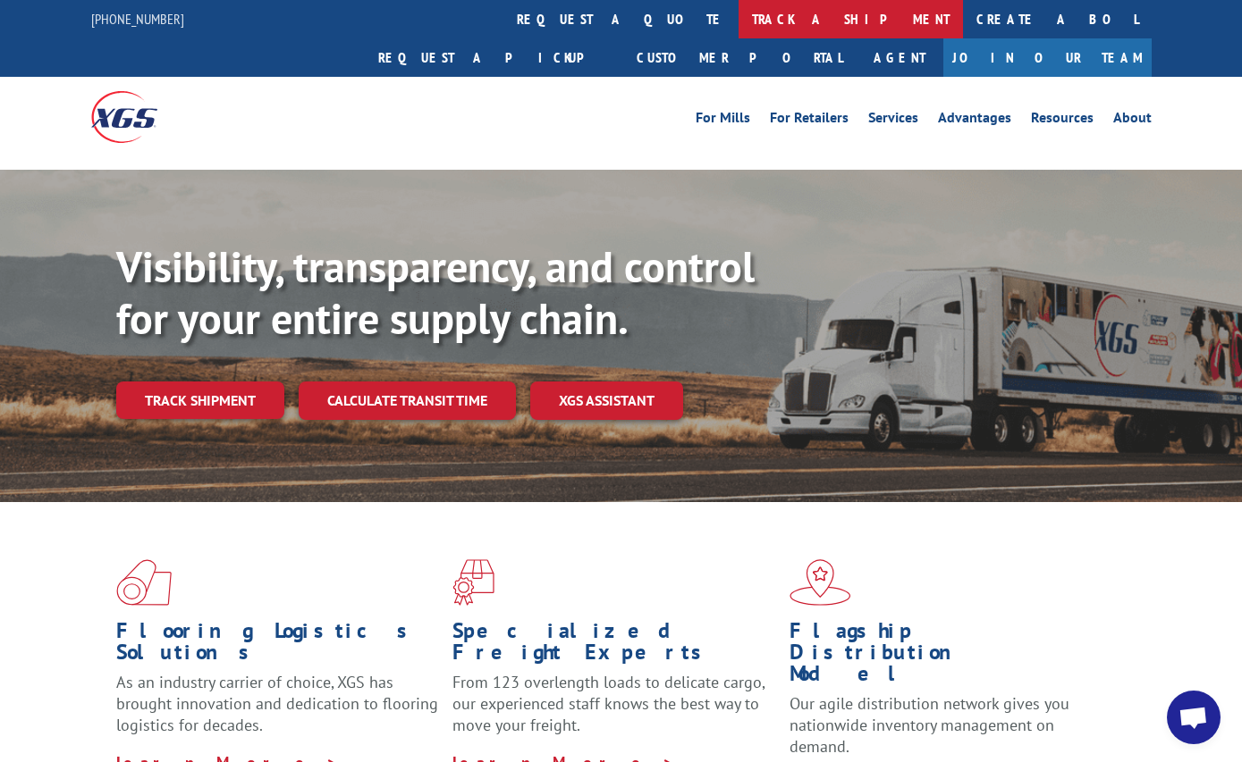
click at [738, 18] on link "track a shipment" at bounding box center [850, 19] width 224 height 38
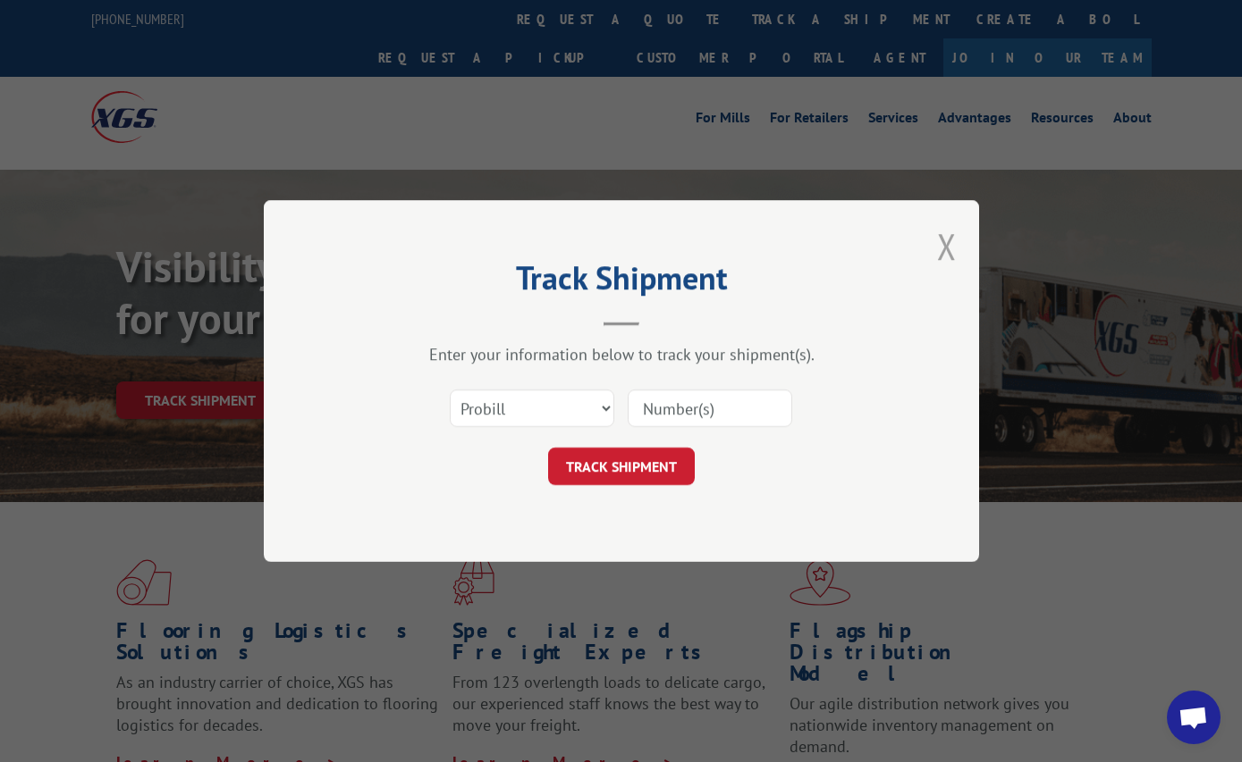
click at [950, 244] on button "Close modal" at bounding box center [947, 246] width 20 height 47
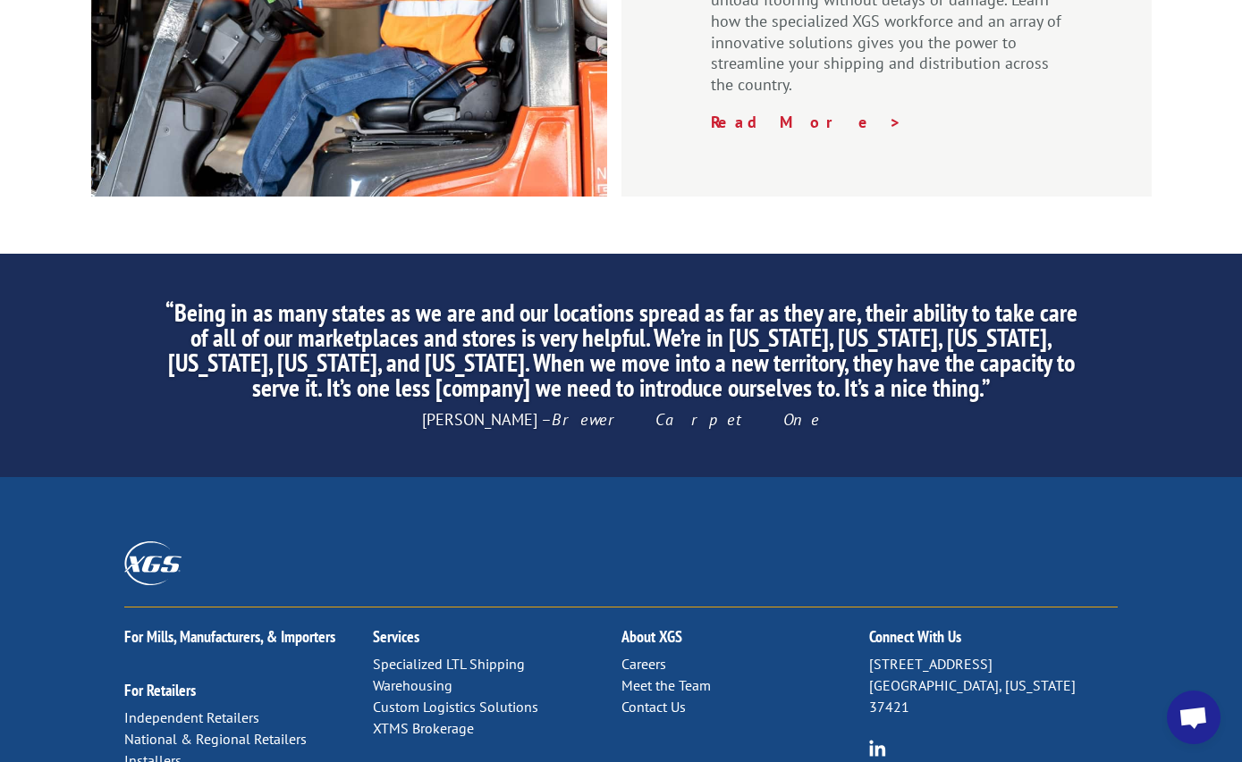
scroll to position [2681, 0]
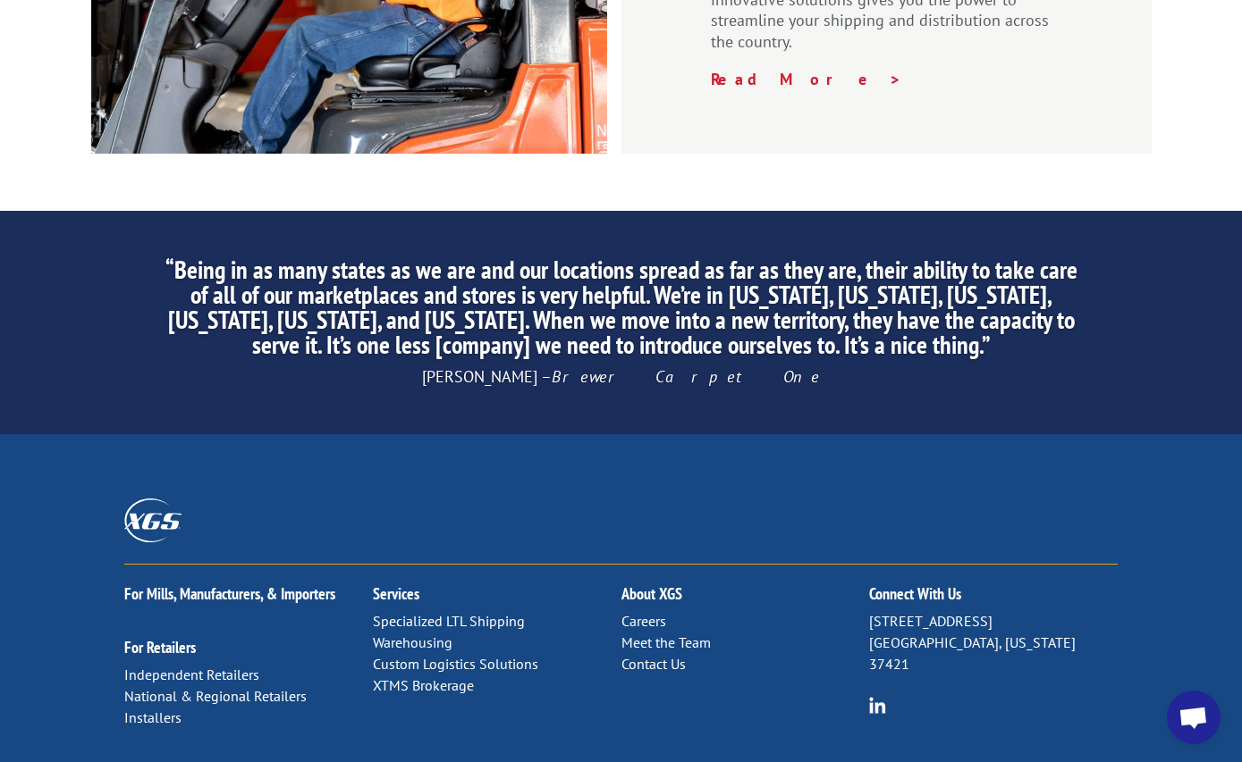
click at [652, 655] on link "Contact Us" at bounding box center [653, 664] width 64 height 18
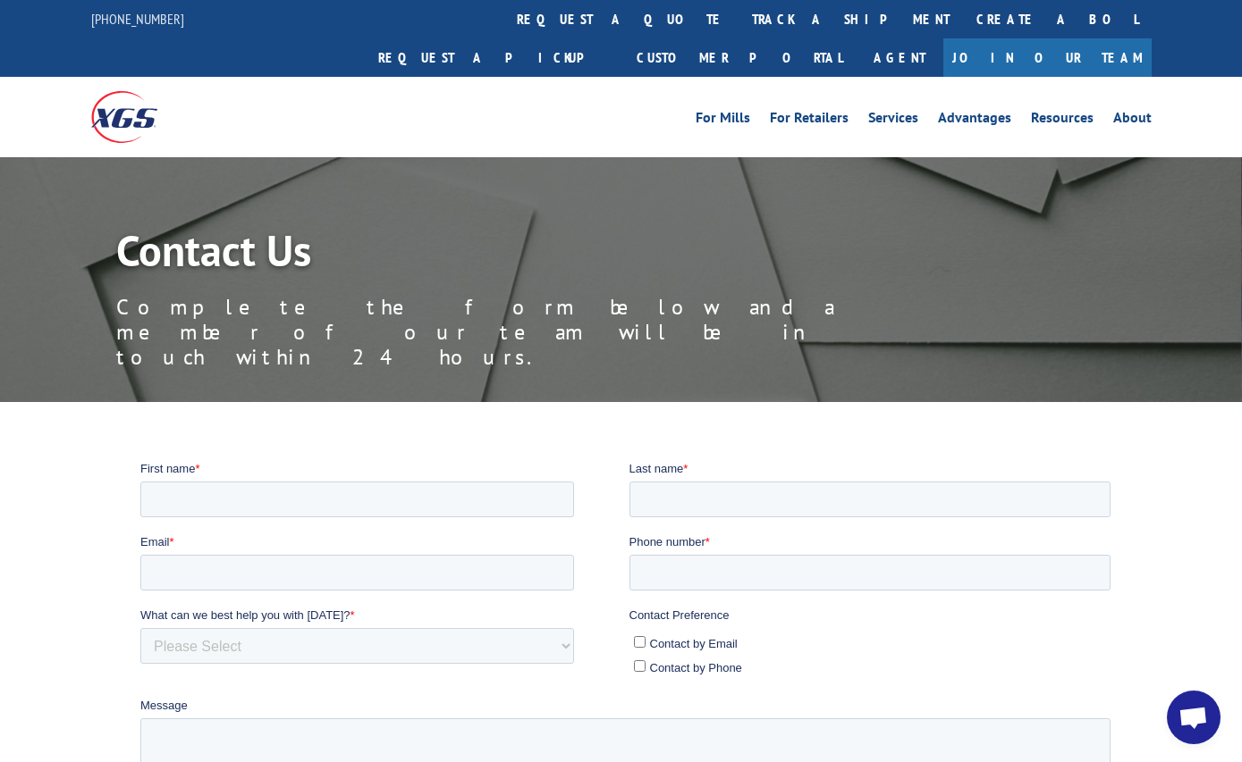
click at [1028, 661] on label "Contact by Phone" at bounding box center [871, 666] width 477 height 19
click at [644, 661] on input "Contact by Phone" at bounding box center [639, 666] width 12 height 12
checkbox input "true"
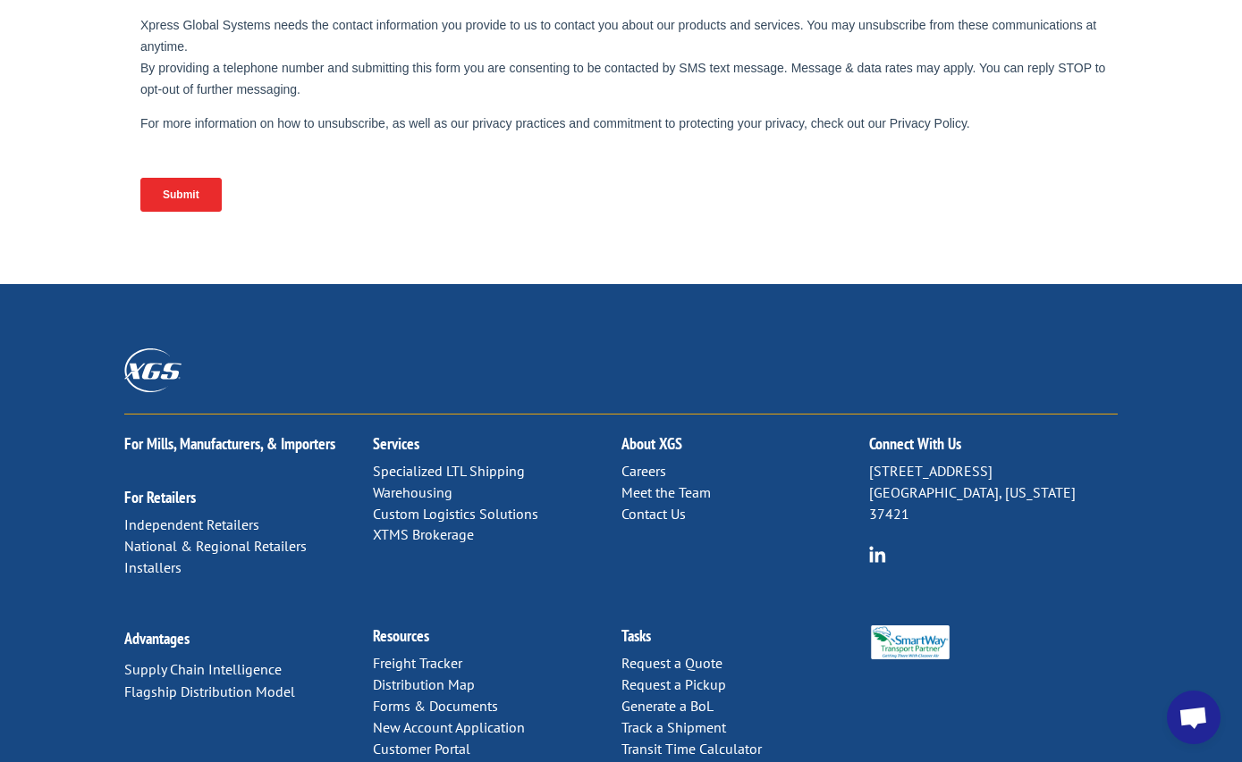
scroll to position [829, 0]
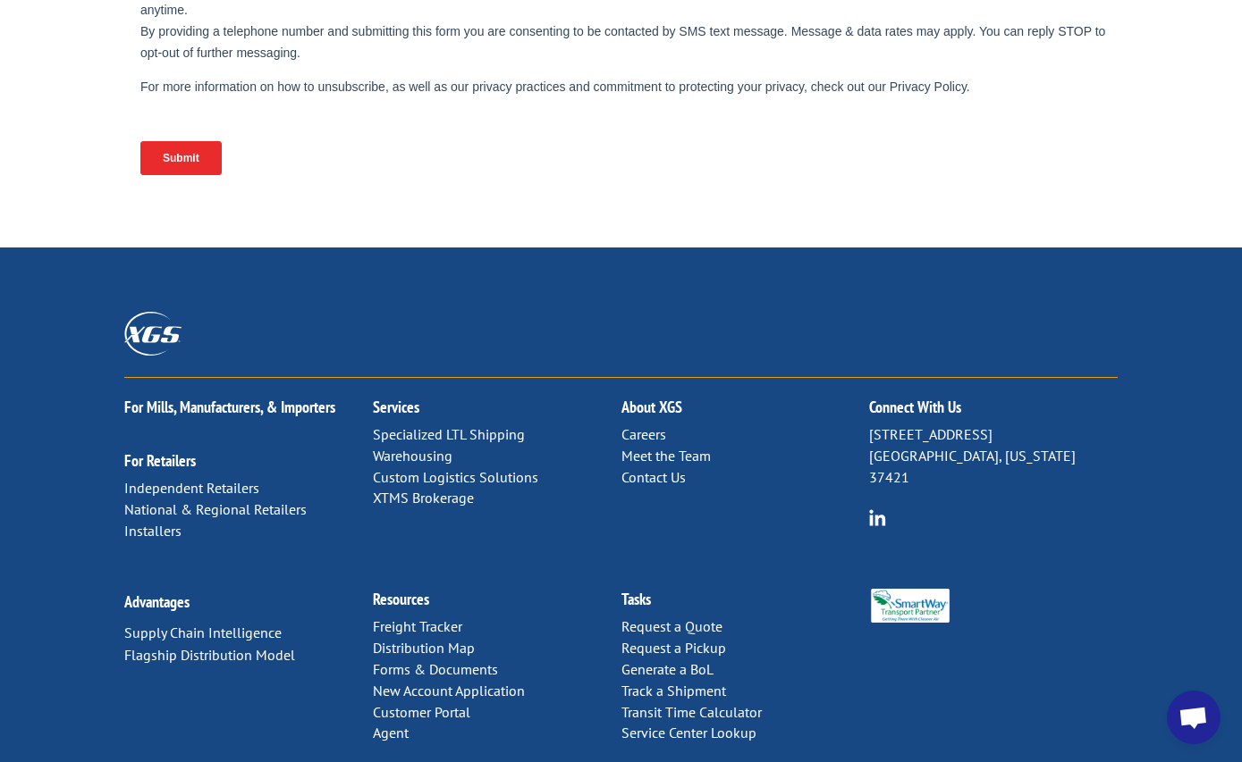
click at [776, 617] on p "Request a Quote Request a Pickup Generate a BoL Track a Shipment Transit Time C…" at bounding box center [745, 681] width 248 height 128
click at [557, 450] on div "For Mills, Manufacturers, & Importers For Retailers Independent Retailers Natio…" at bounding box center [620, 474] width 993 height 192
click at [636, 468] on link "Contact Us" at bounding box center [653, 477] width 64 height 18
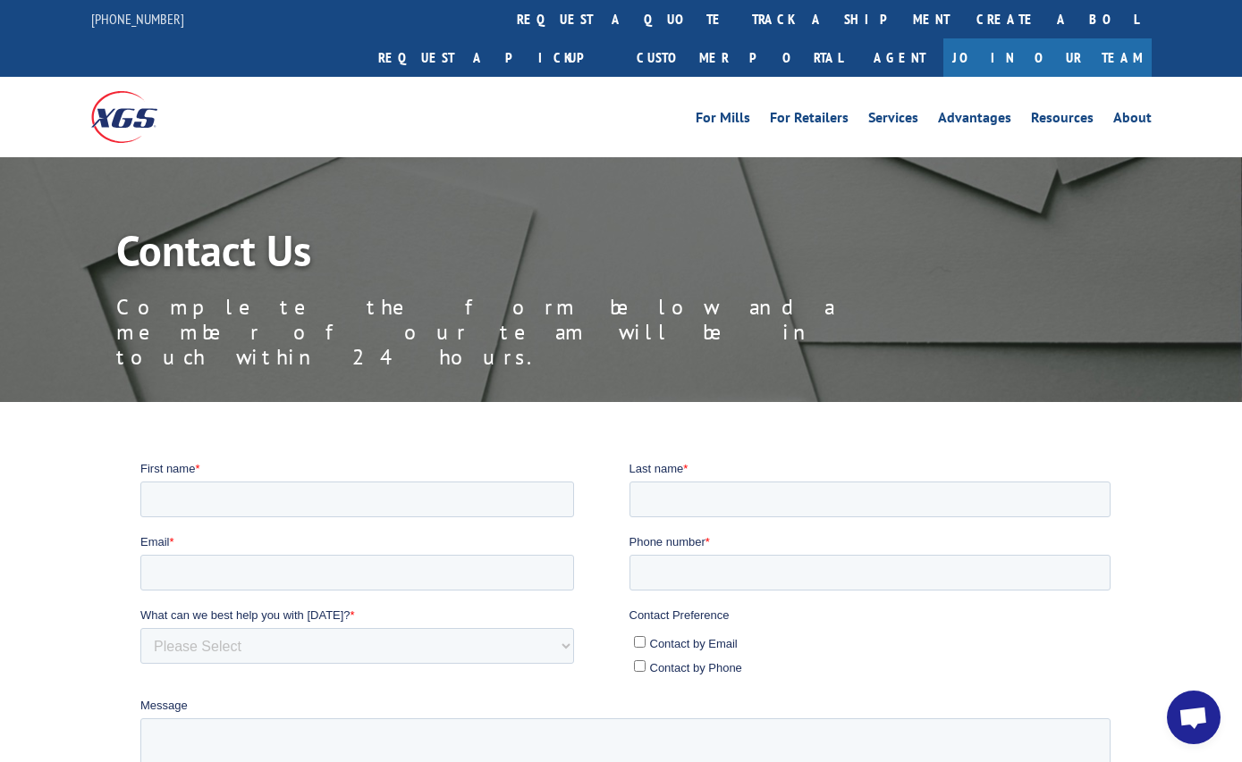
click at [821, 678] on div "Contact Preference Contact by Email Contact by Phone" at bounding box center [872, 643] width 489 height 74
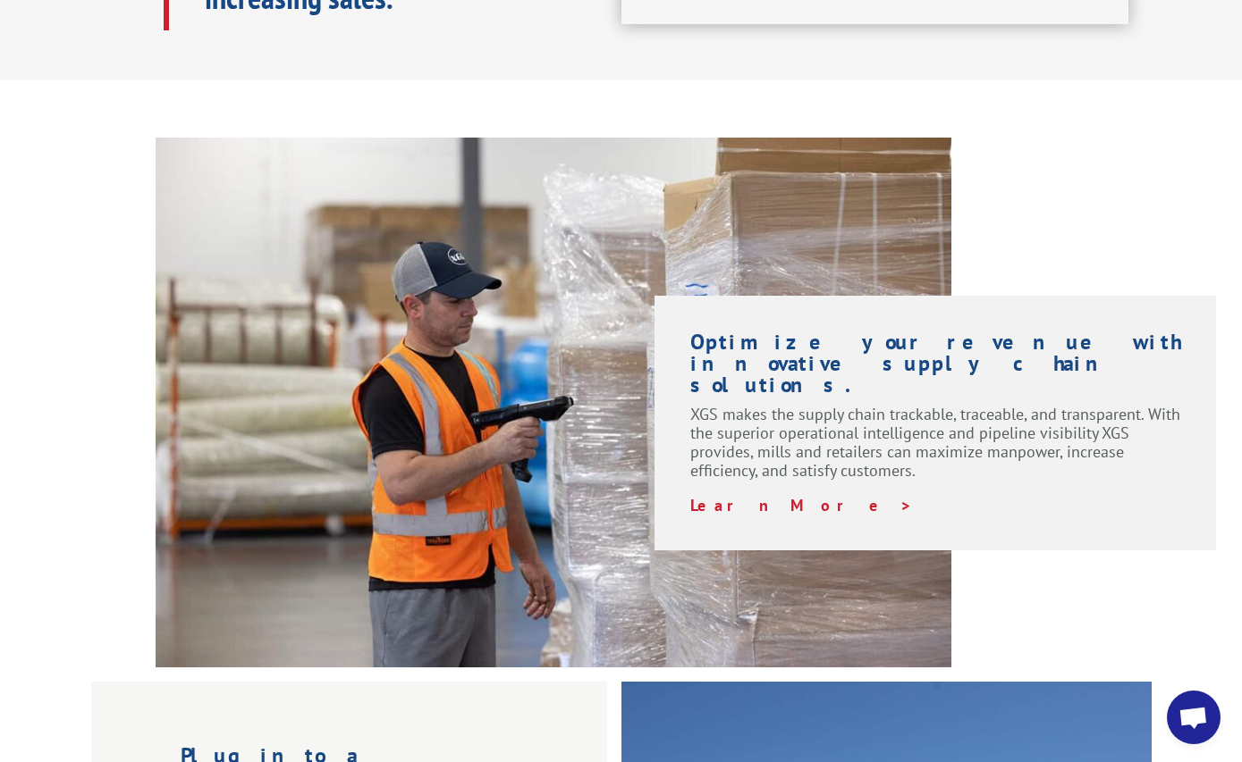
scroll to position [1341, 0]
